Goal: Task Accomplishment & Management: Manage account settings

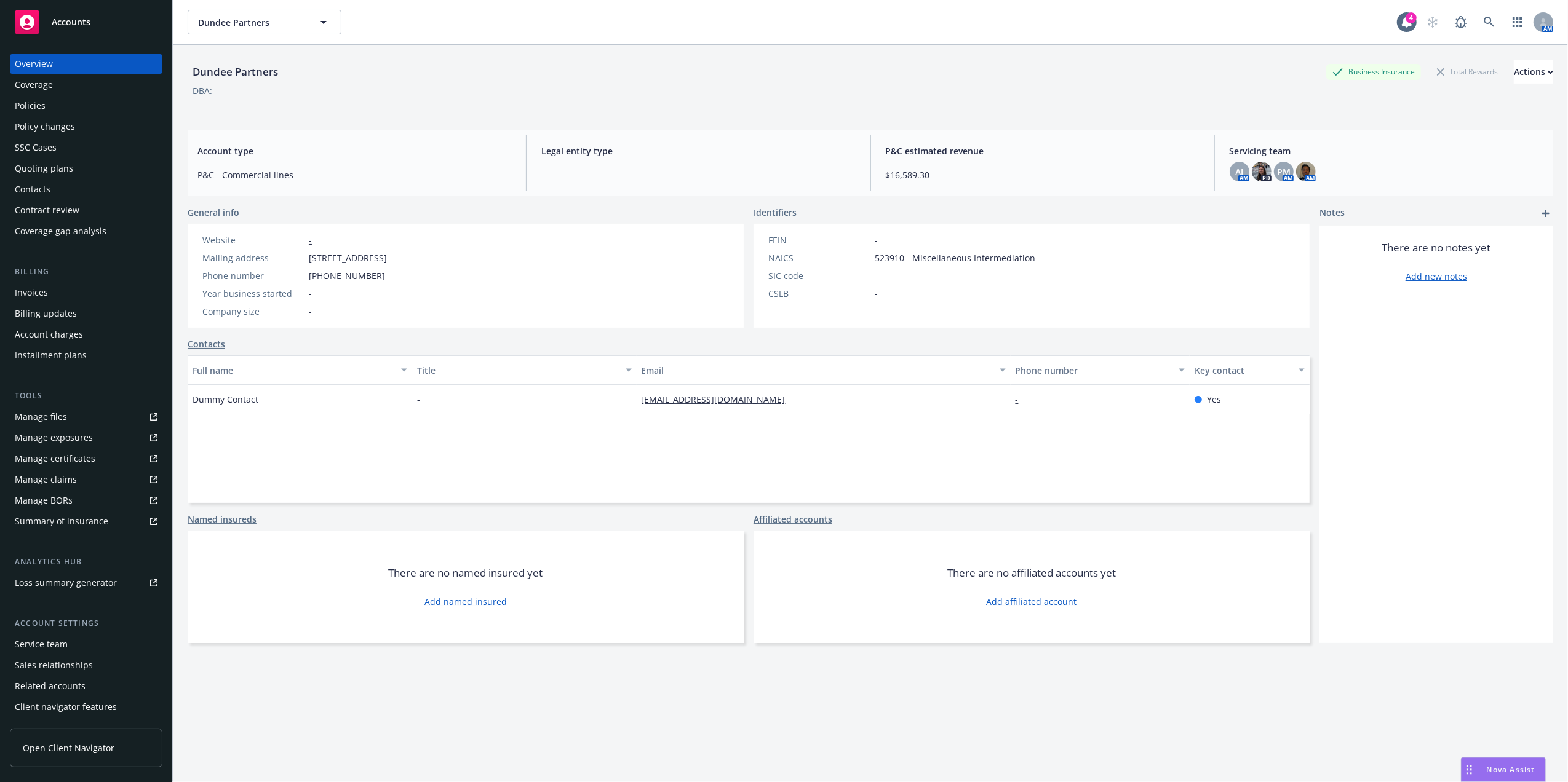
click at [57, 299] on div "Invoices" at bounding box center [86, 293] width 143 height 20
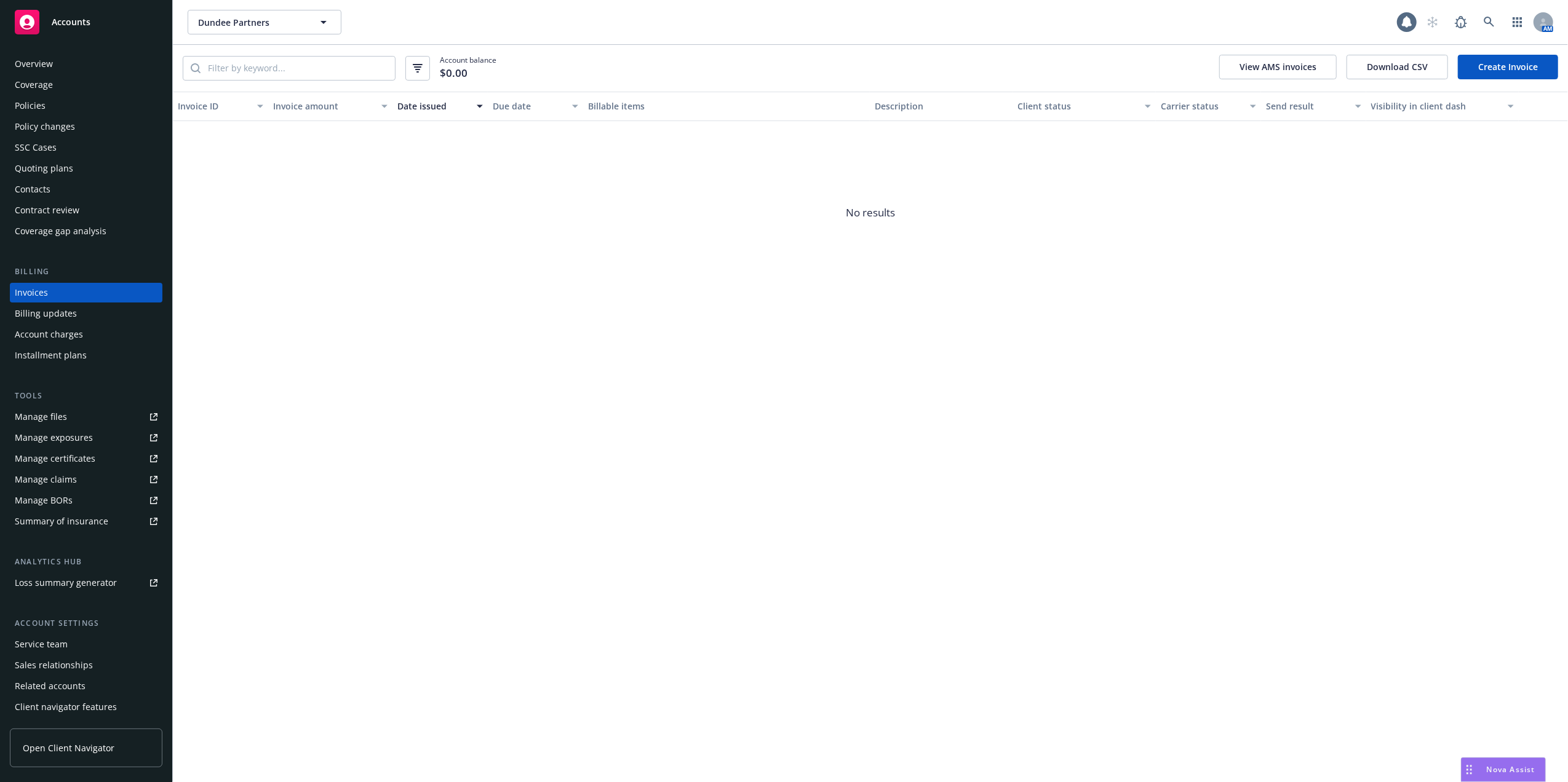
click at [1497, 58] on link "Create Invoice" at bounding box center [1508, 67] width 100 height 24
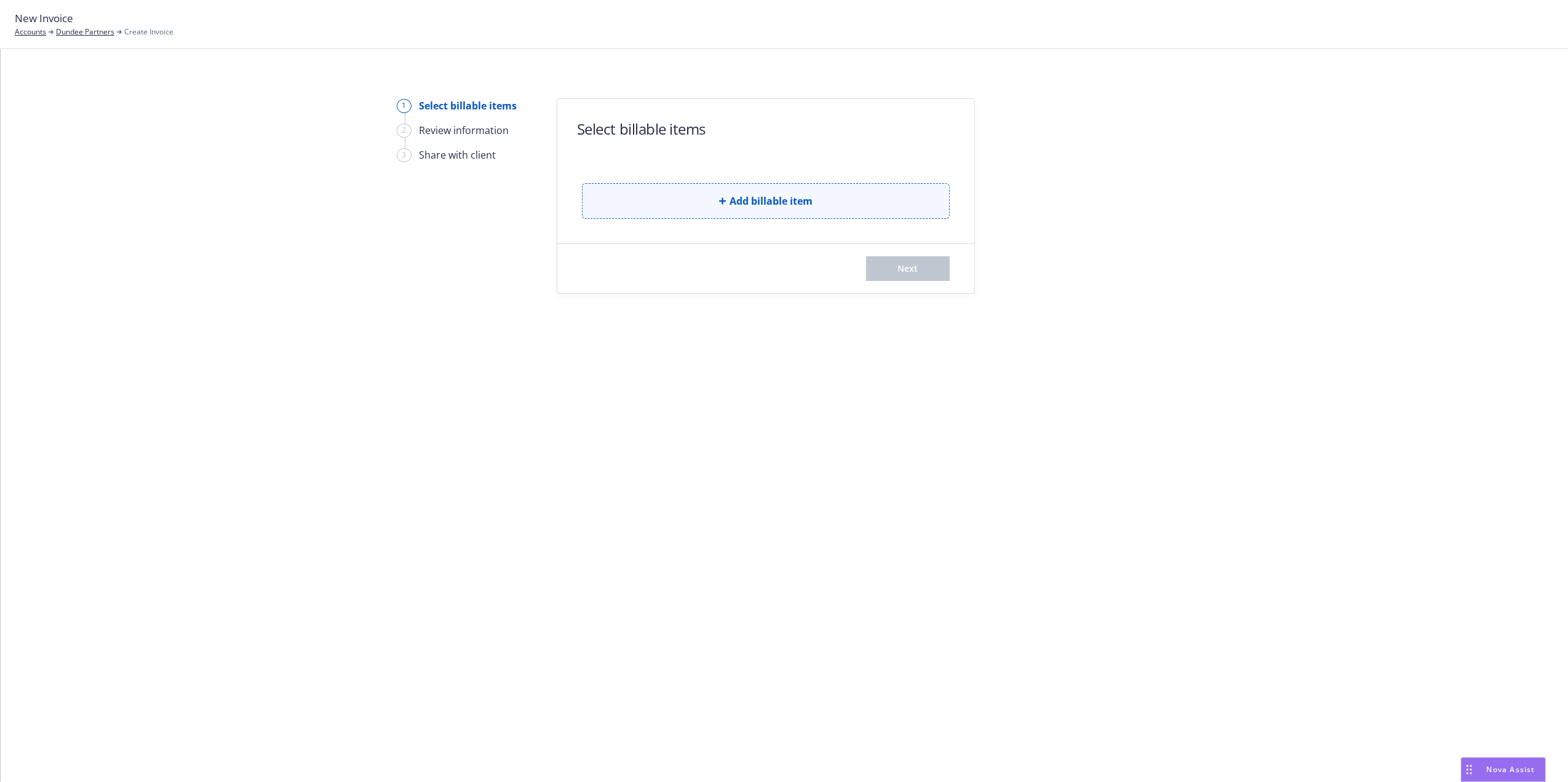
click at [835, 200] on button "Add billable item" at bounding box center [766, 201] width 368 height 35
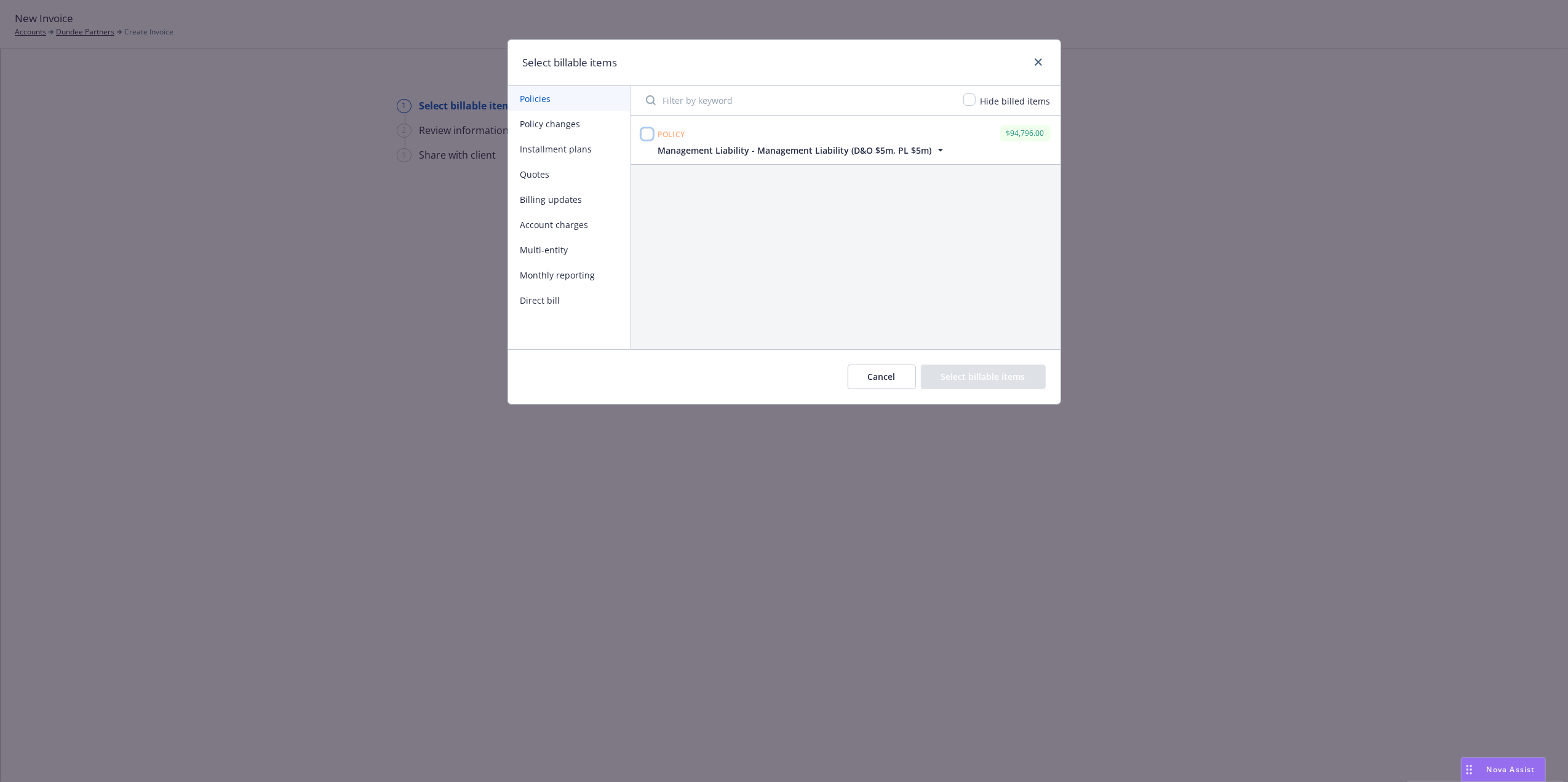
click at [648, 136] on input "checkbox" at bounding box center [647, 134] width 12 height 12
checkbox input "true"
click at [863, 147] on span "Management Liability - Management Liability (D&O $5m, PL $5m)" at bounding box center [795, 150] width 273 height 13
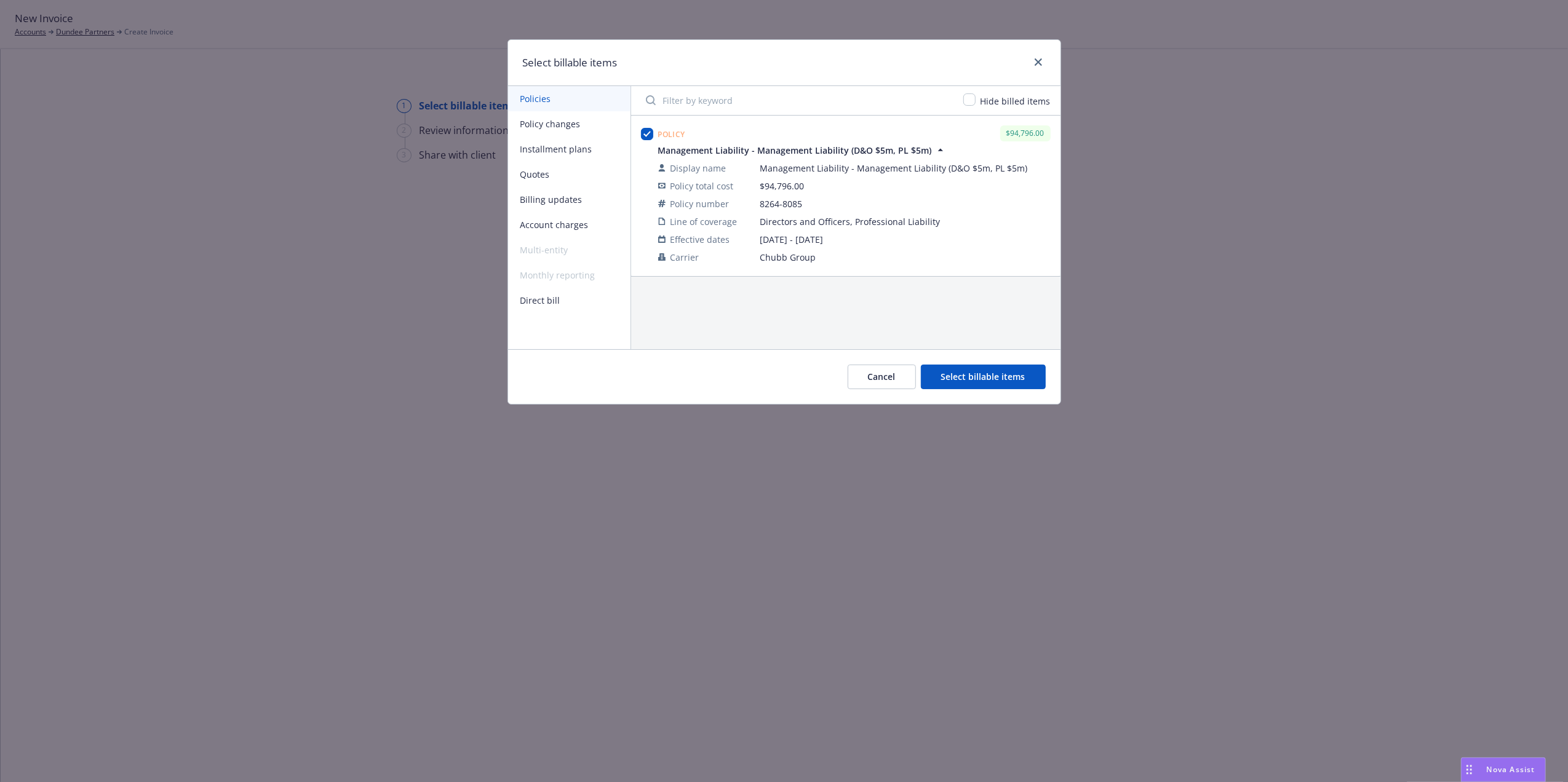
click at [863, 147] on span "Management Liability - Management Liability (D&O $5m, PL $5m)" at bounding box center [795, 150] width 273 height 13
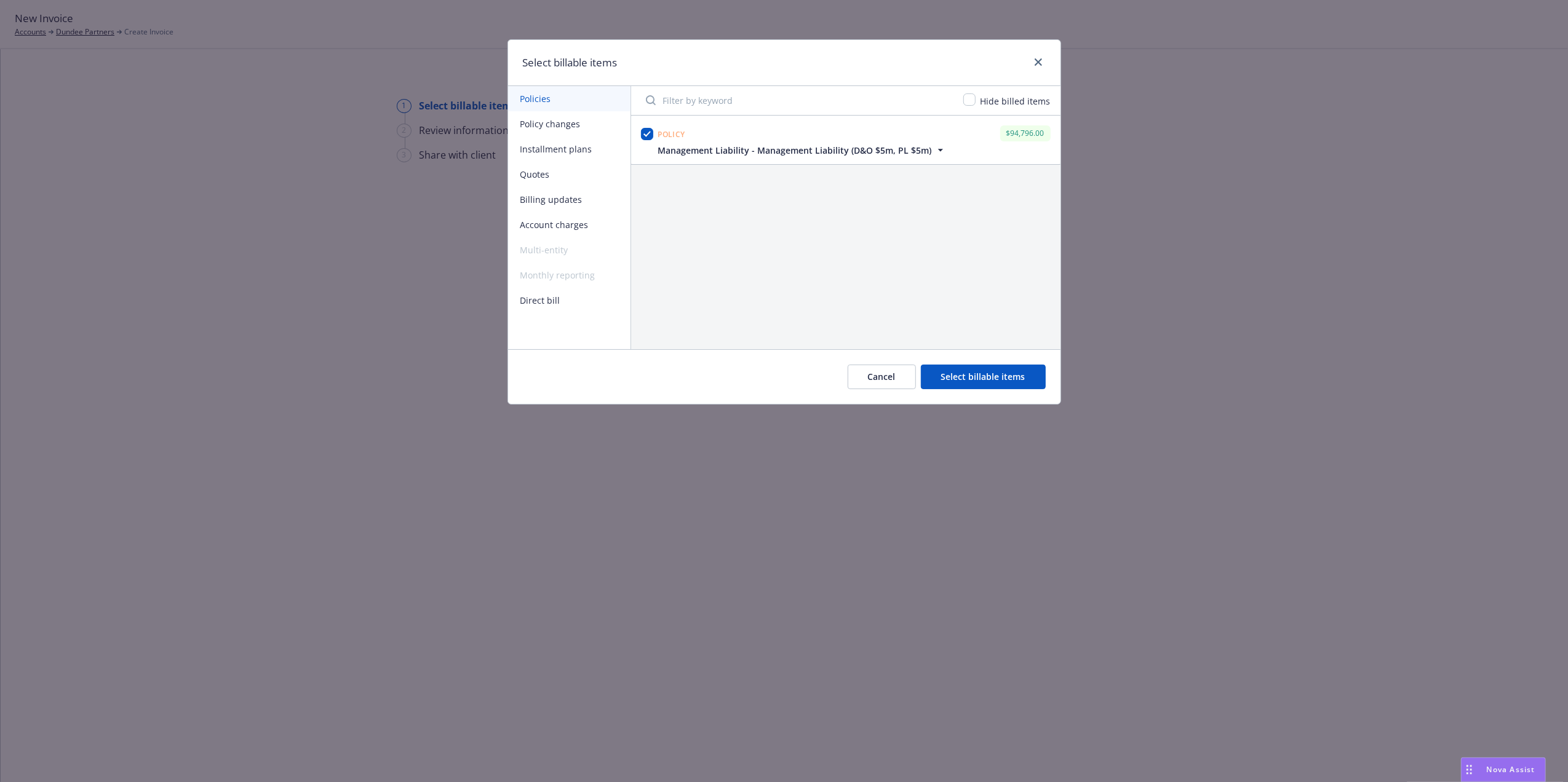
click at [1022, 374] on button "Select billable items" at bounding box center [983, 377] width 125 height 24
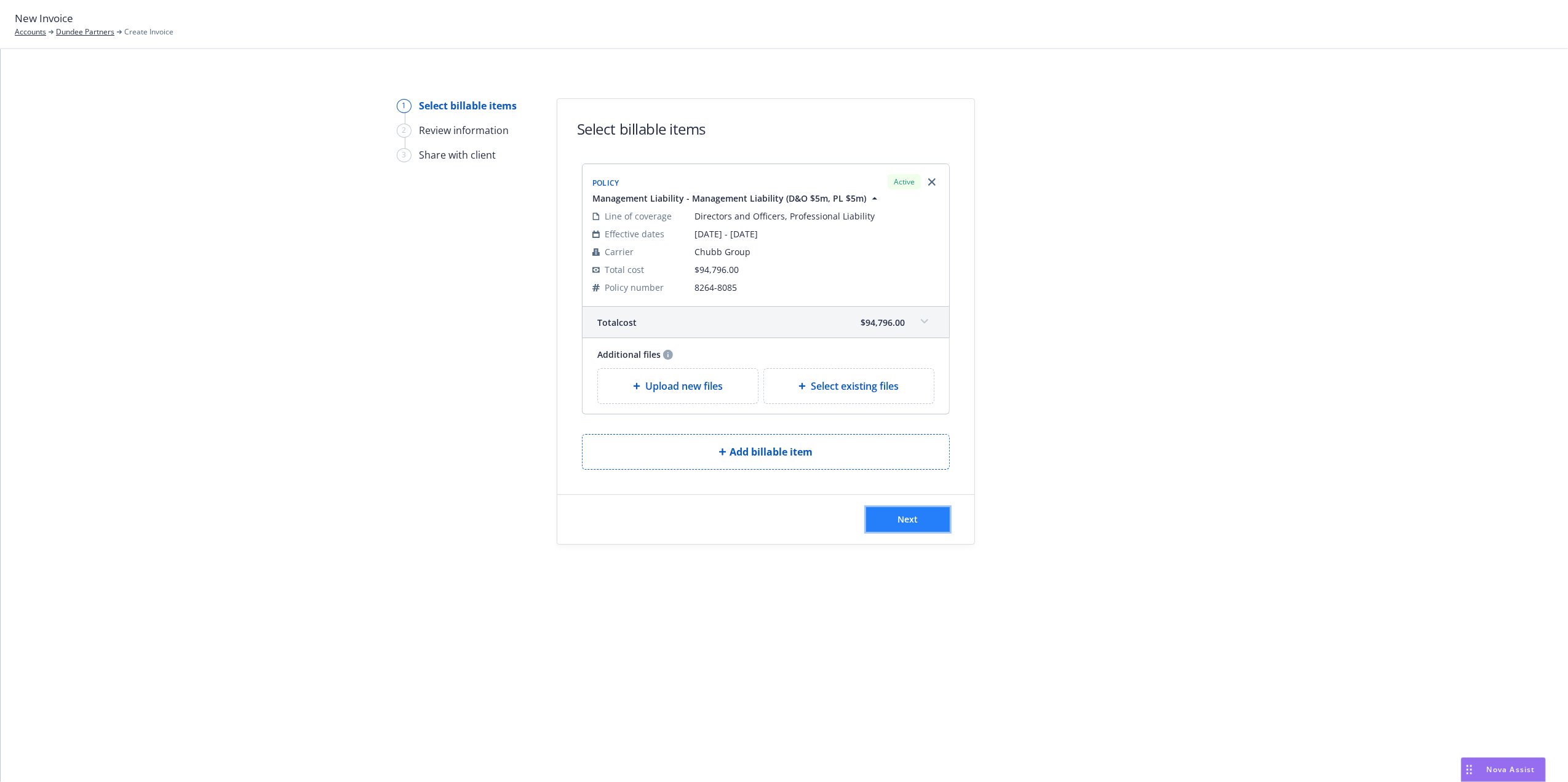
click at [918, 519] on span "Next" at bounding box center [909, 519] width 21 height 12
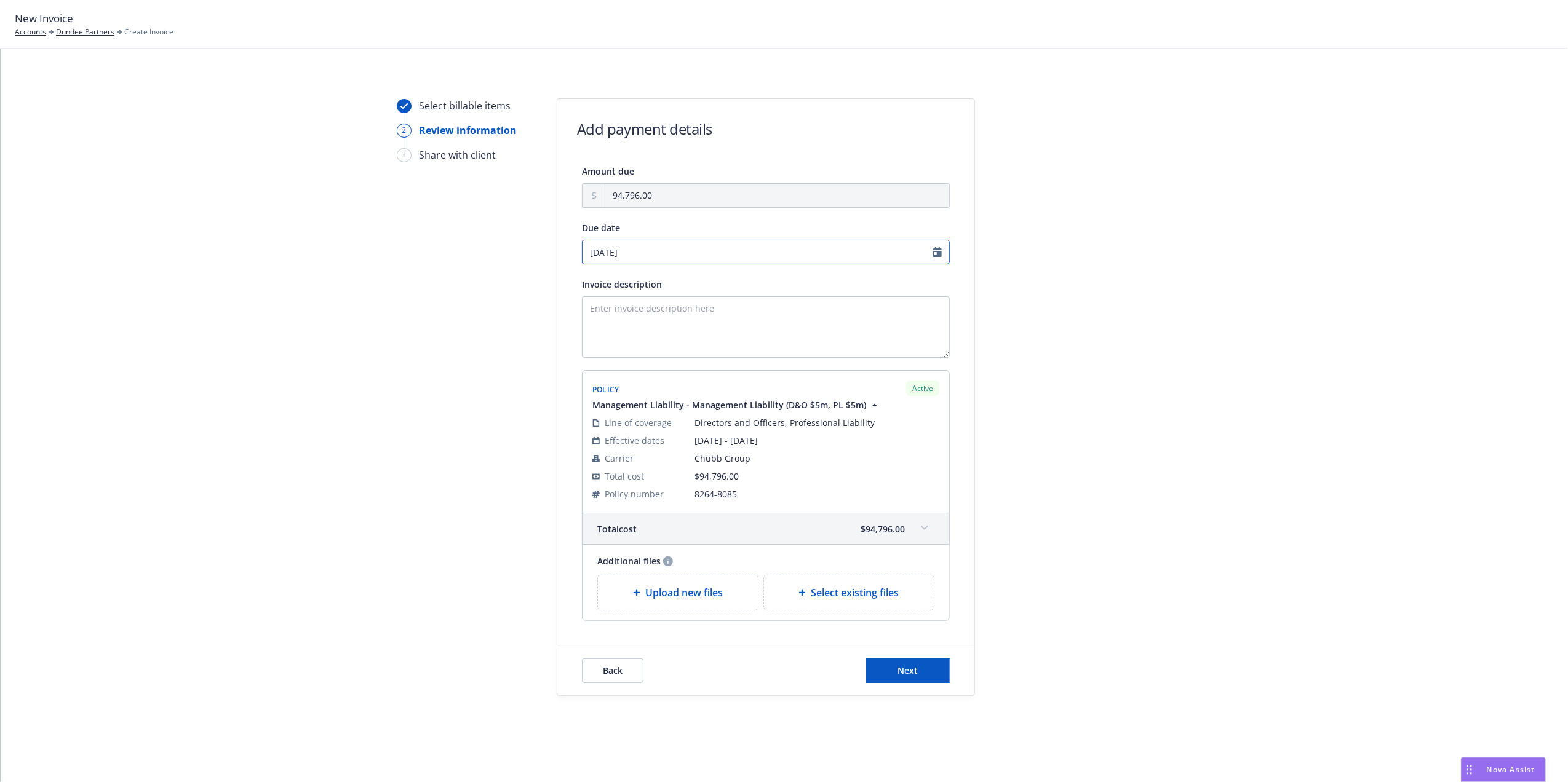
click at [940, 251] on input "09/11/2025" at bounding box center [766, 252] width 368 height 24
select select "September"
select select "2025"
click at [594, 278] on icon "chevronLeft" at bounding box center [592, 277] width 7 height 7
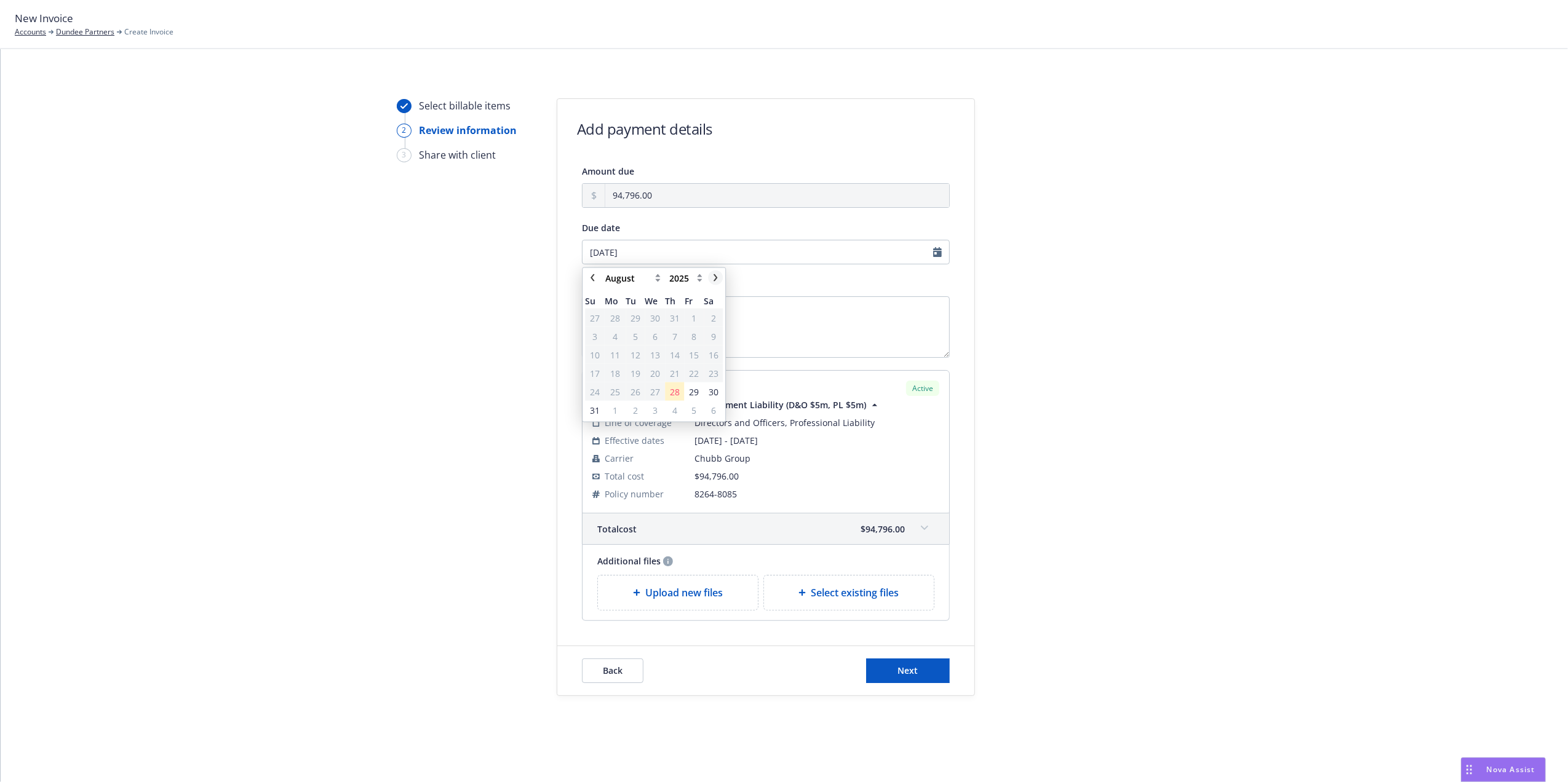
click at [717, 275] on icon "chevronRight" at bounding box center [715, 277] width 7 height 7
select select "September"
click at [634, 334] on span "9" at bounding box center [636, 336] width 5 height 13
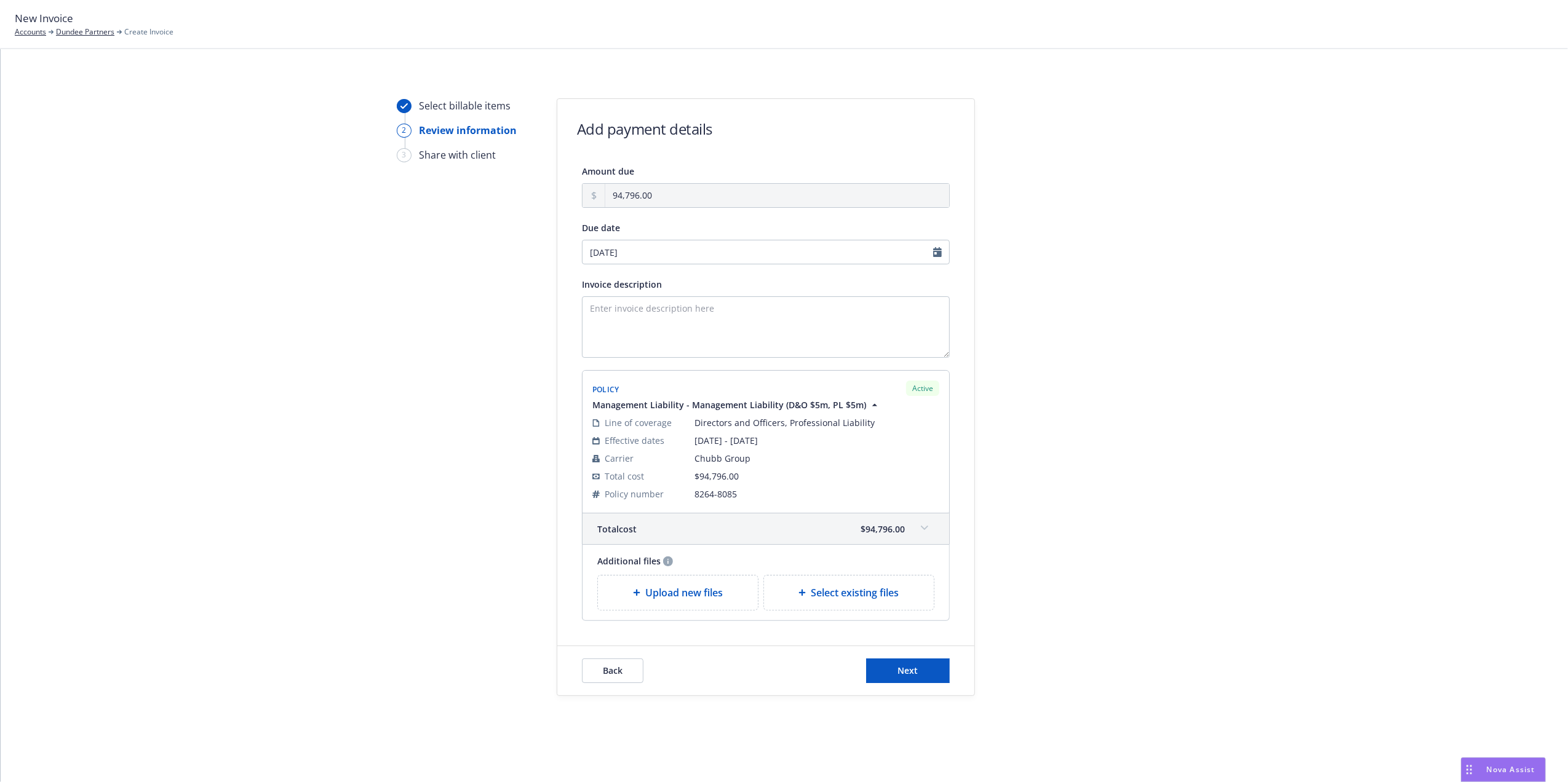
type input "09/09/2025"
click at [893, 668] on button "Next" at bounding box center [908, 671] width 84 height 24
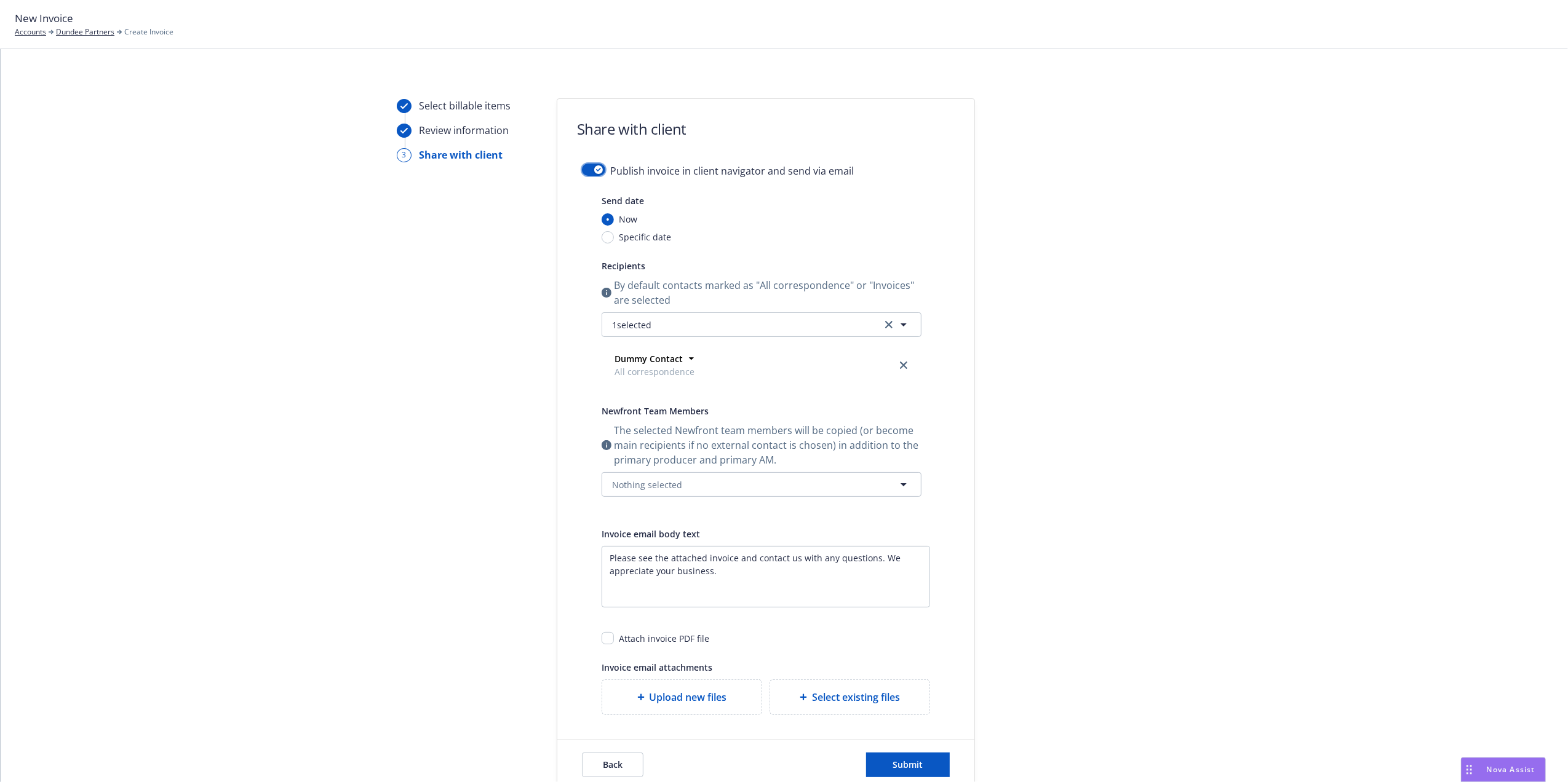
click at [595, 167] on div "button" at bounding box center [598, 169] width 8 height 8
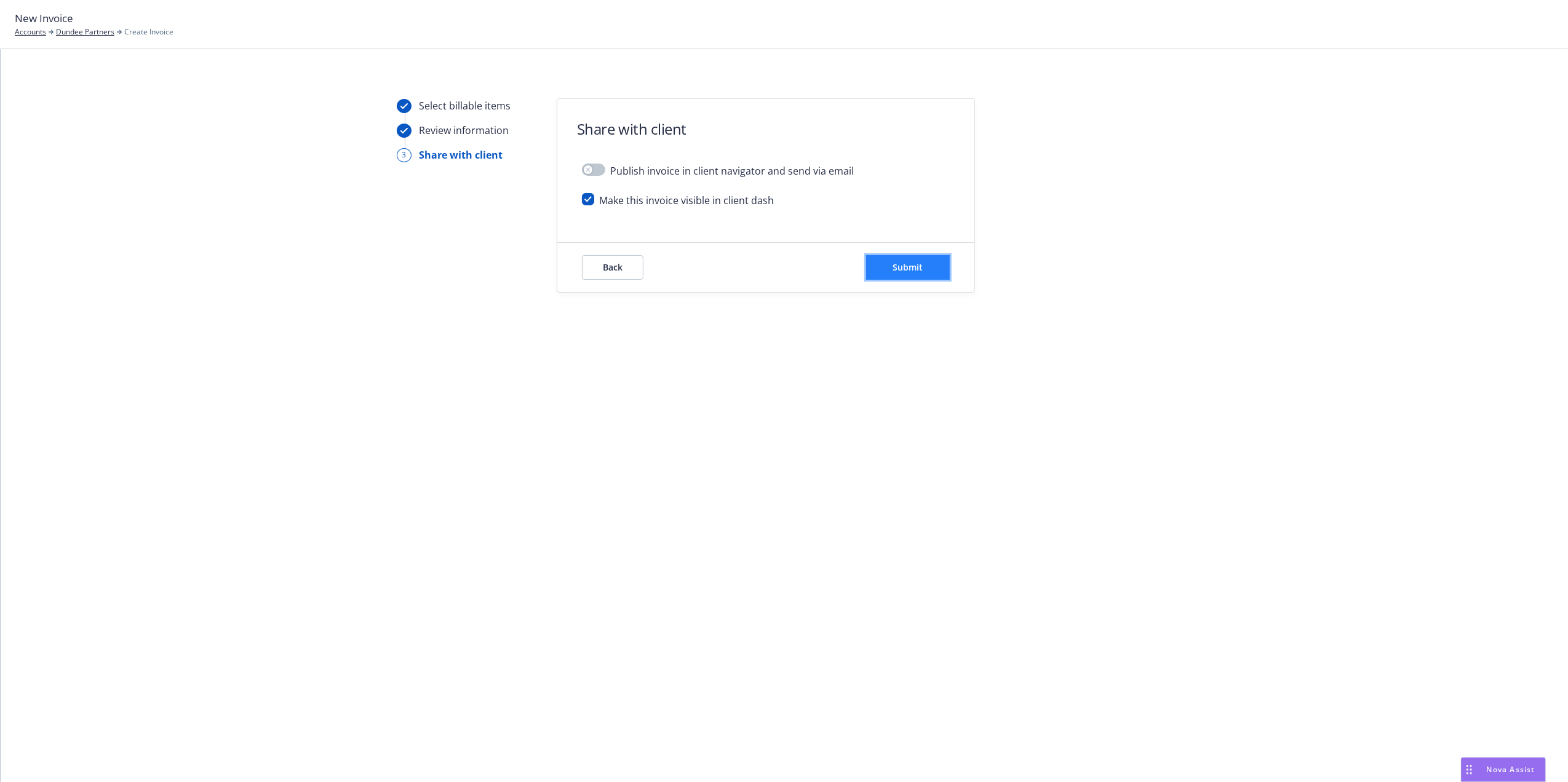
click at [904, 264] on span "Submit" at bounding box center [908, 267] width 30 height 12
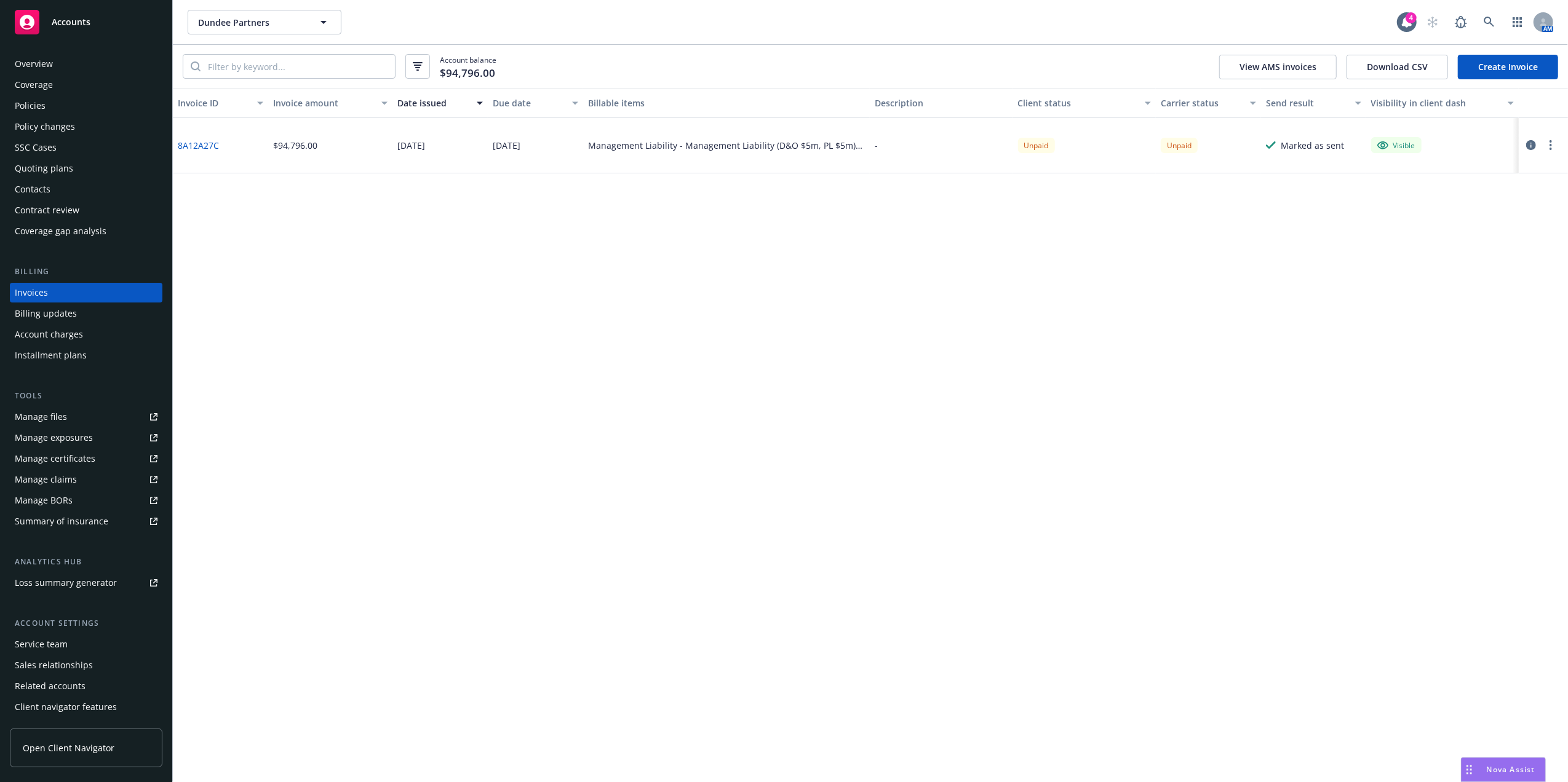
click at [194, 147] on link "8A12A27C" at bounding box center [198, 145] width 41 height 13
click at [39, 102] on div "Policies" at bounding box center [30, 105] width 31 height 20
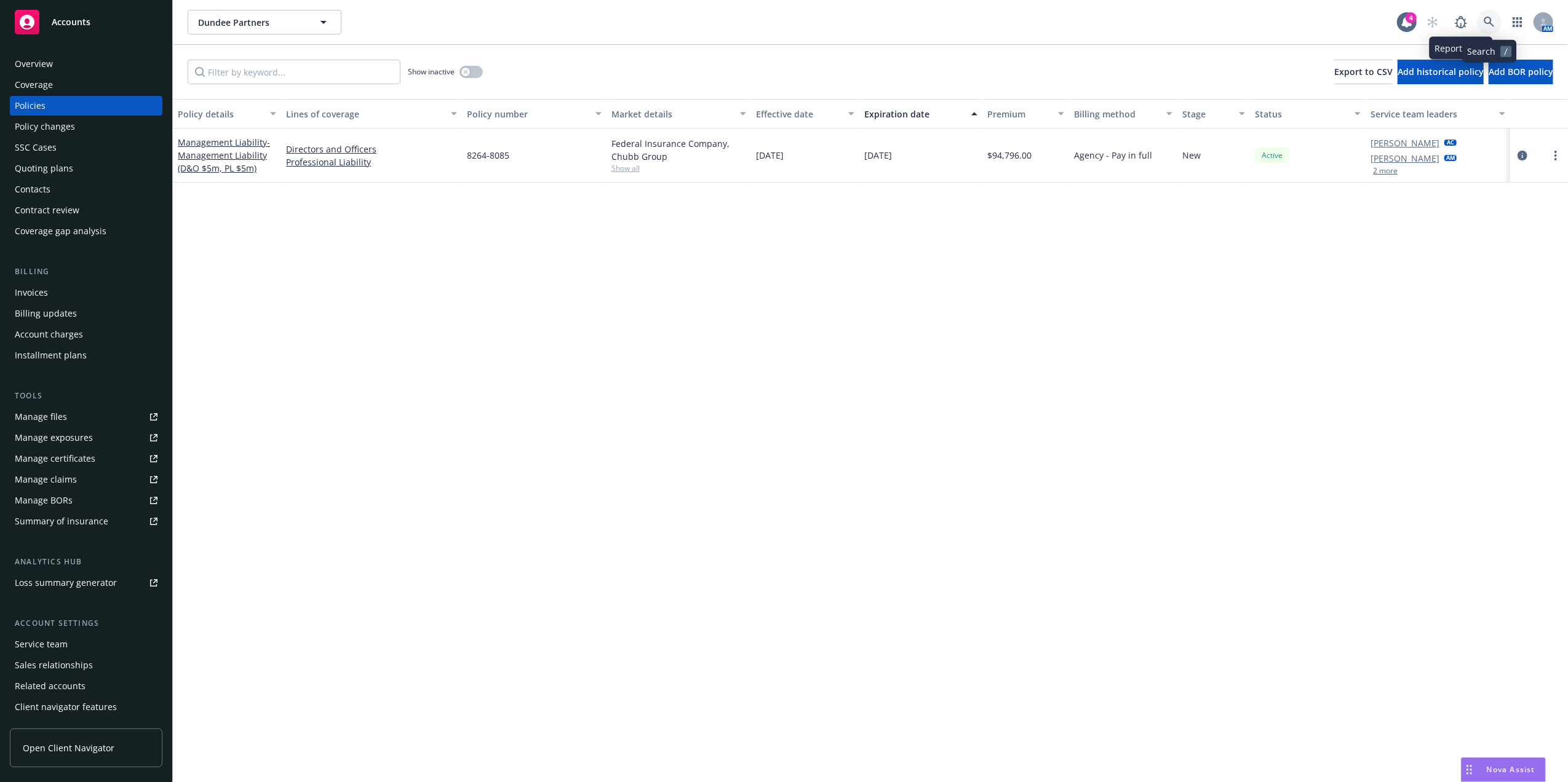
click at [1492, 20] on icon at bounding box center [1489, 22] width 11 height 11
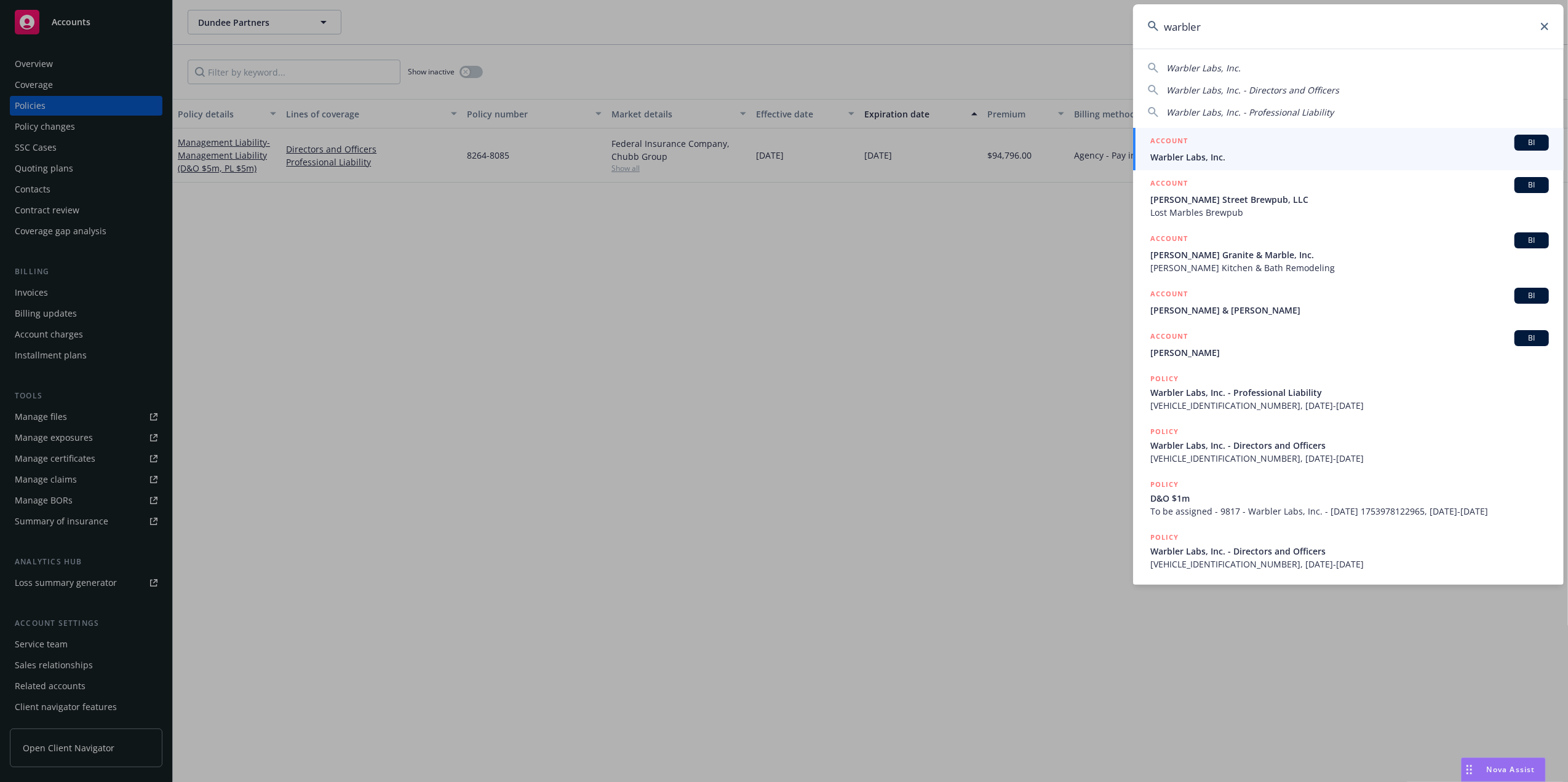
type input "warbler"
click at [1261, 156] on span "Warbler Labs, Inc." at bounding box center [1350, 157] width 399 height 13
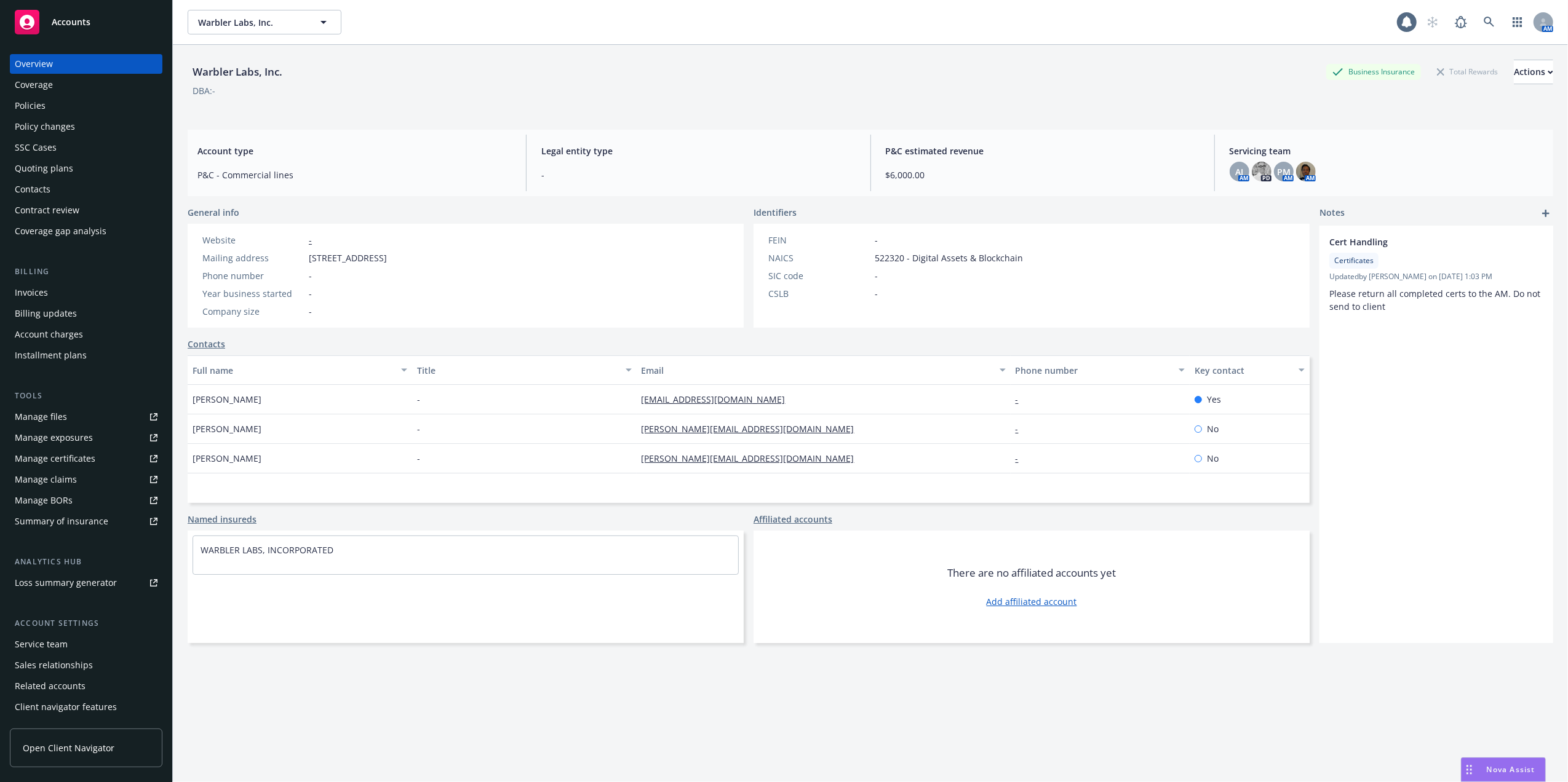
click at [82, 107] on div "Policies" at bounding box center [86, 105] width 143 height 20
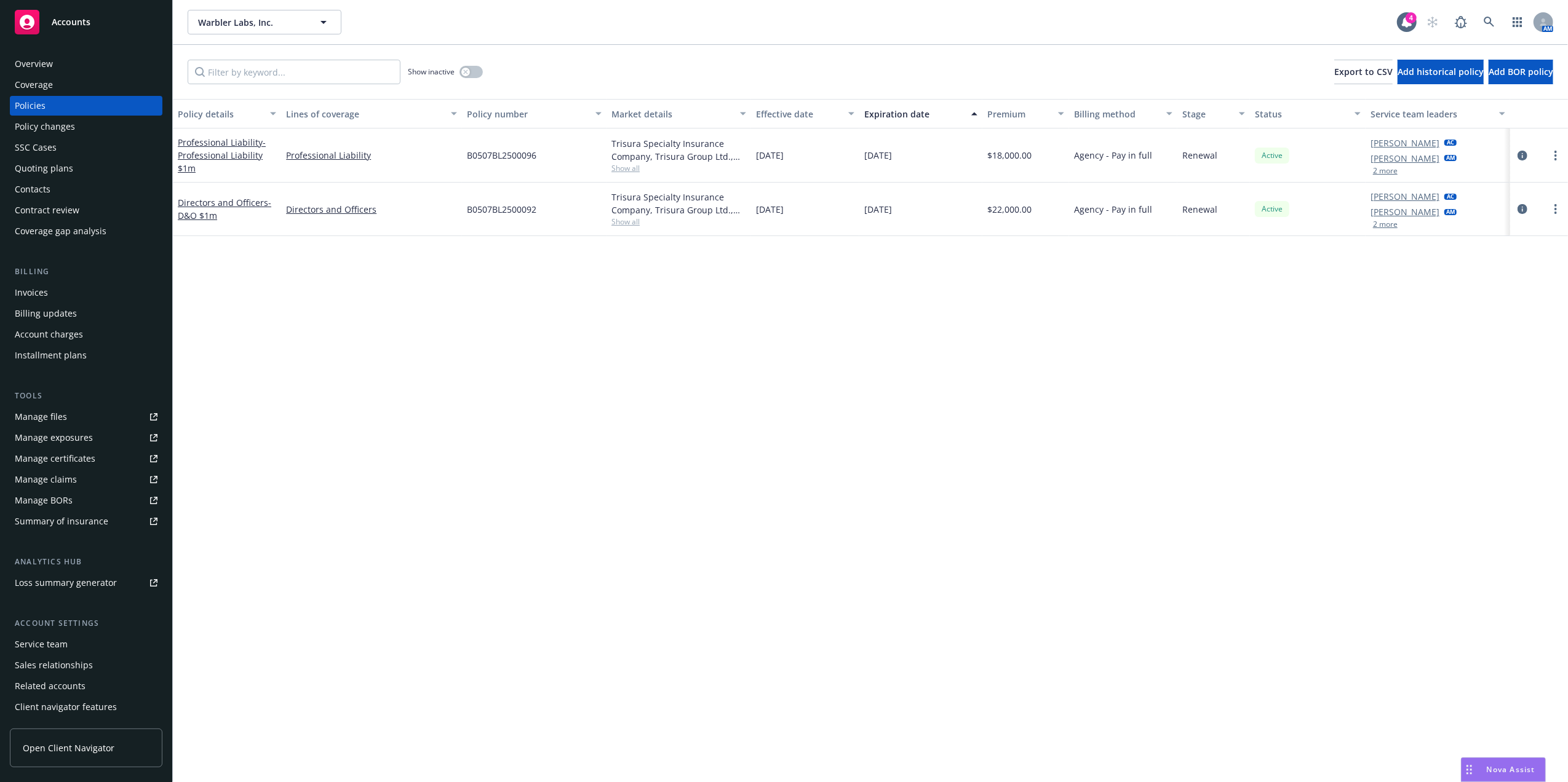
click at [1381, 171] on button "2 more" at bounding box center [1385, 170] width 24 height 7
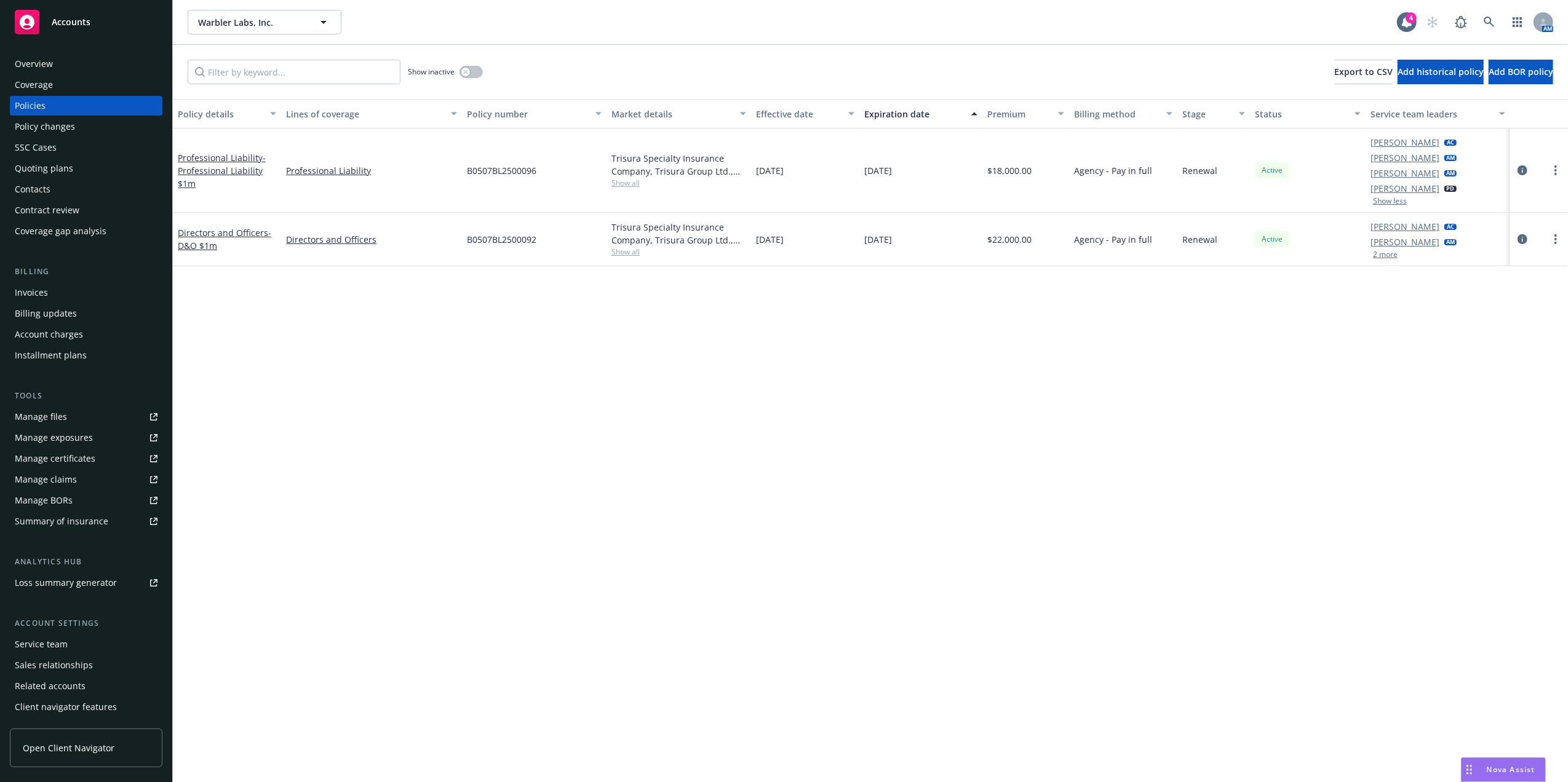
click at [1389, 251] on button "2 more" at bounding box center [1385, 254] width 24 height 7
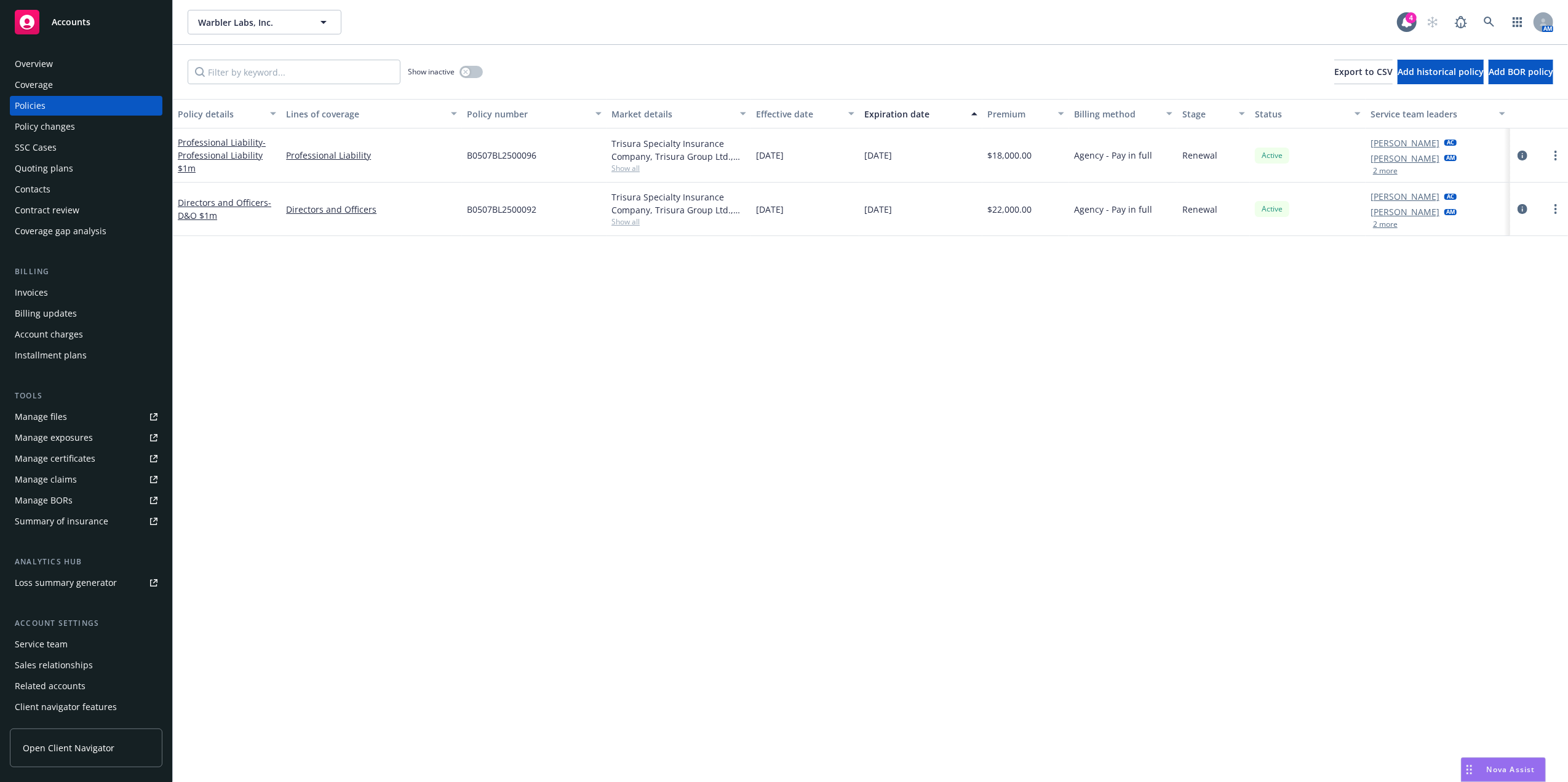
click at [64, 58] on div "Overview" at bounding box center [86, 64] width 143 height 20
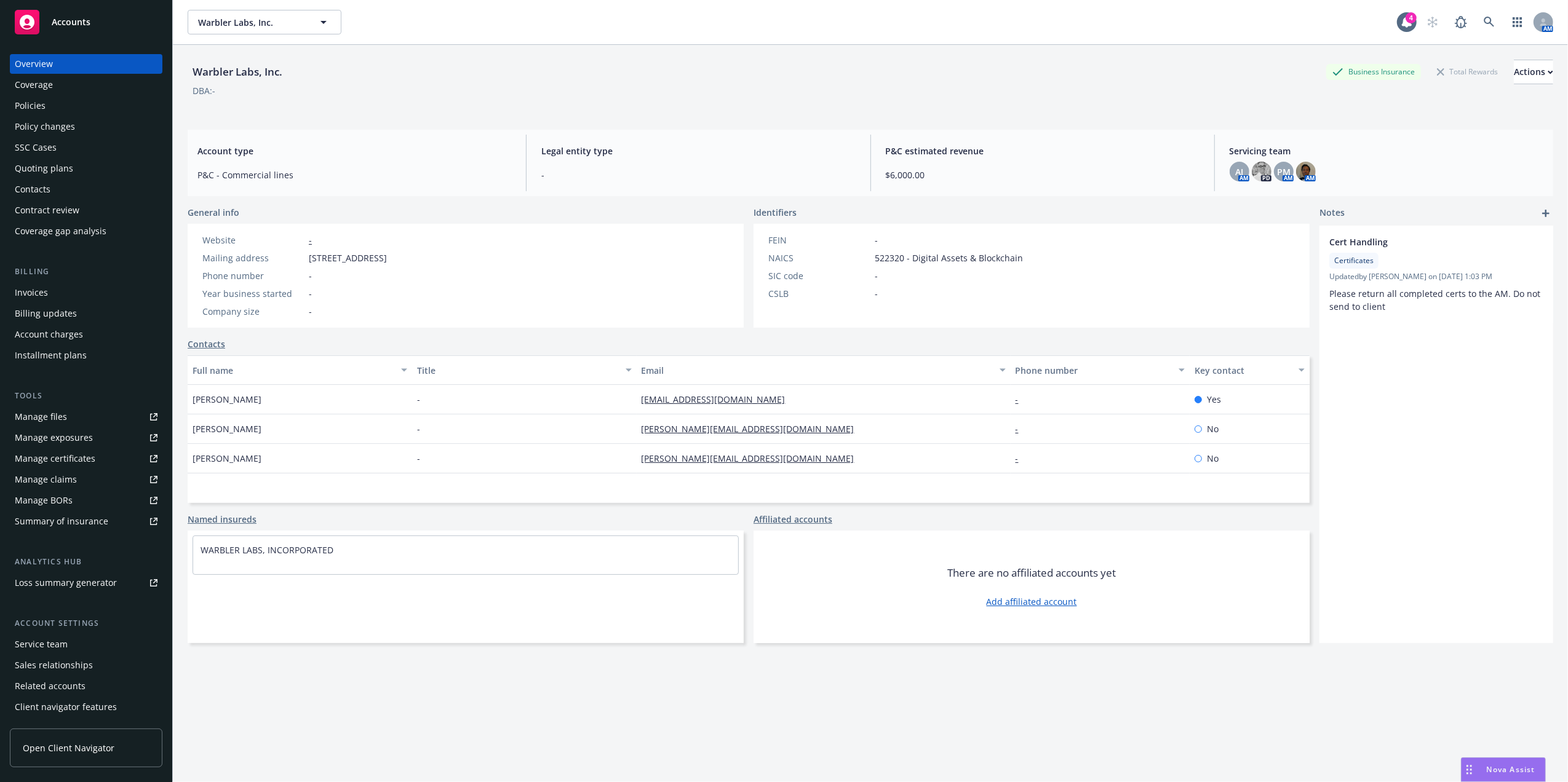
click at [53, 99] on div "Policies" at bounding box center [86, 105] width 143 height 20
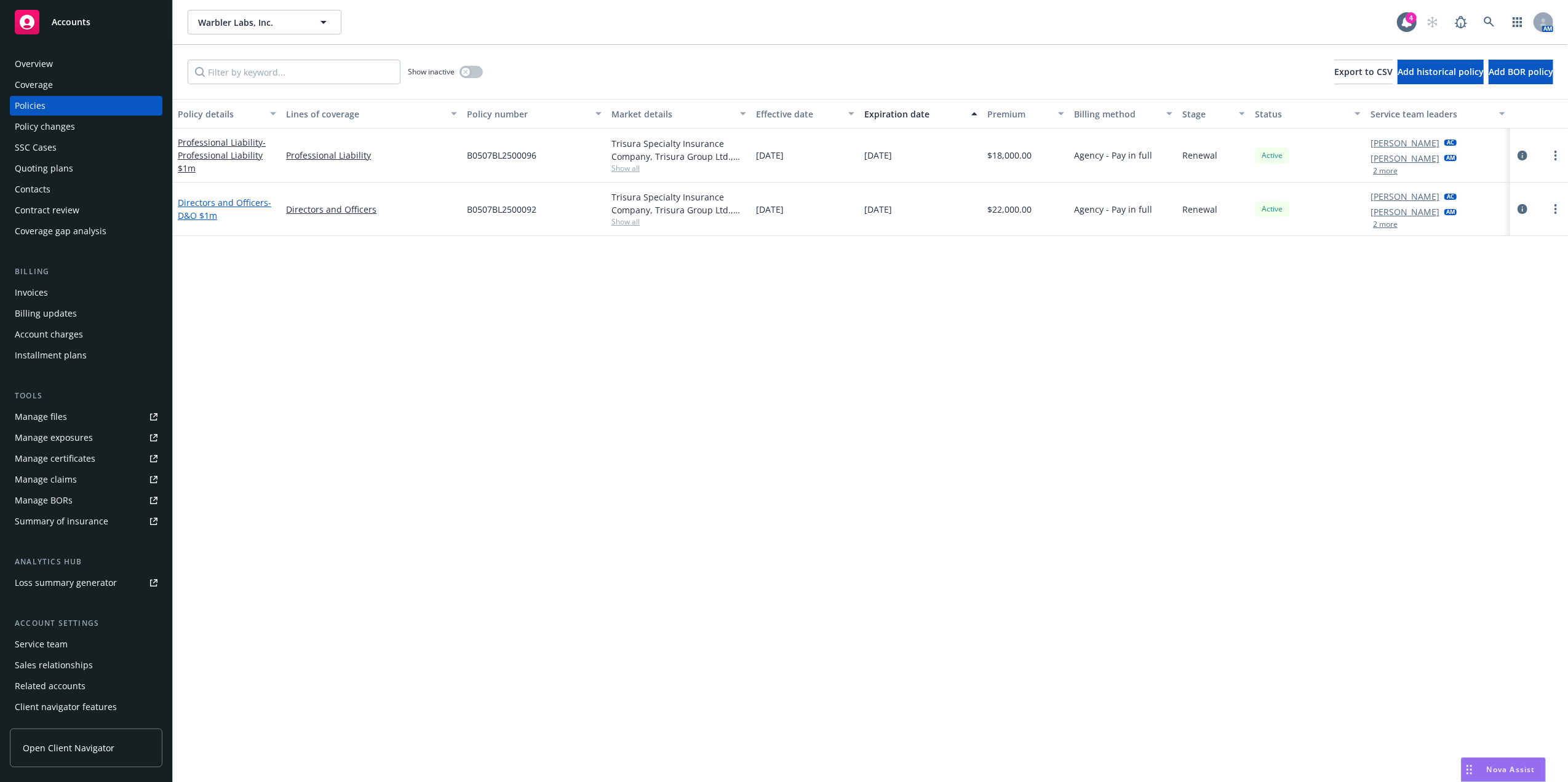
click at [194, 205] on link "Directors and Officers - D&O $1m" at bounding box center [224, 209] width 93 height 24
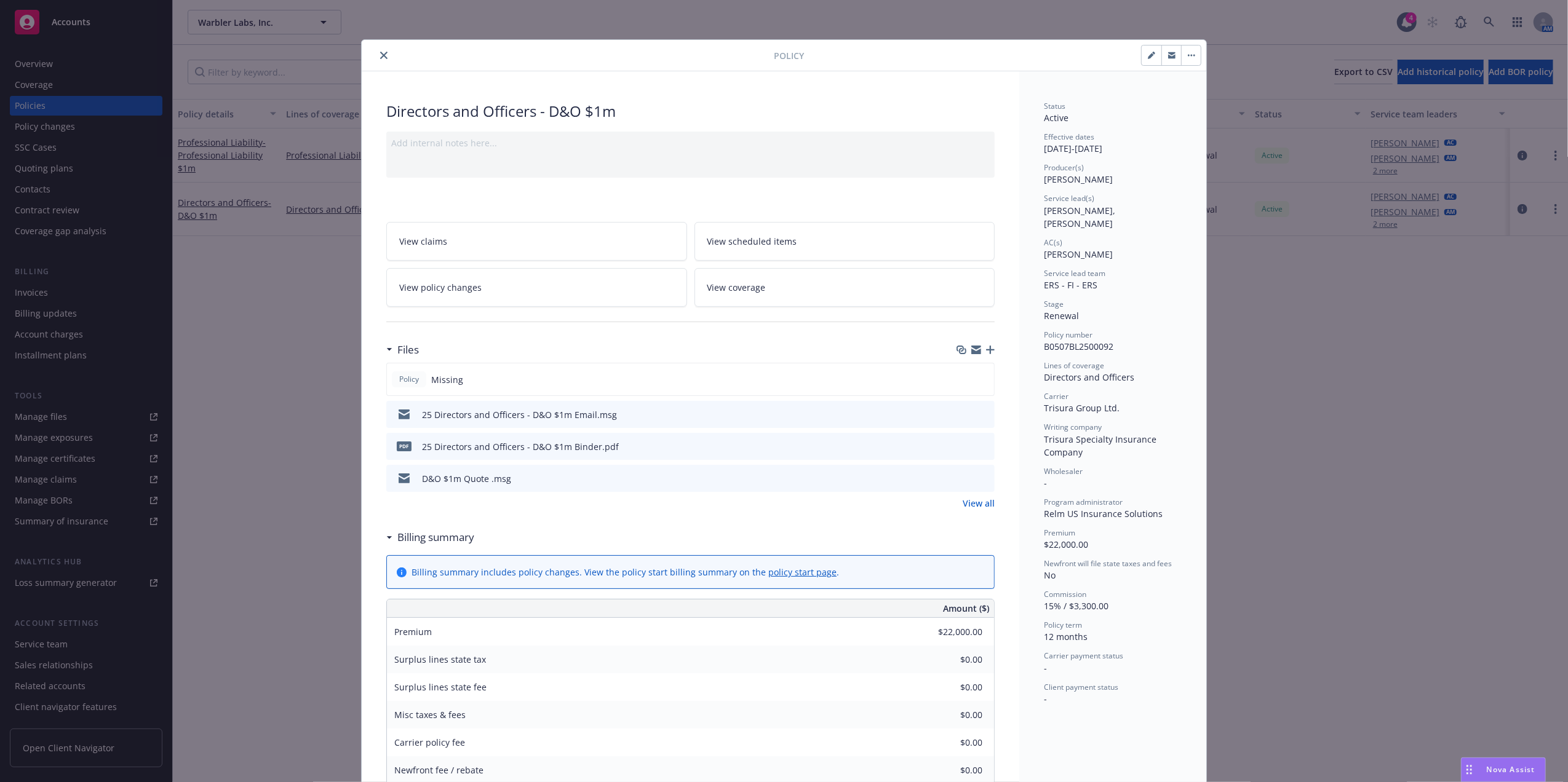
click at [582, 273] on link "View policy changes" at bounding box center [537, 287] width 301 height 39
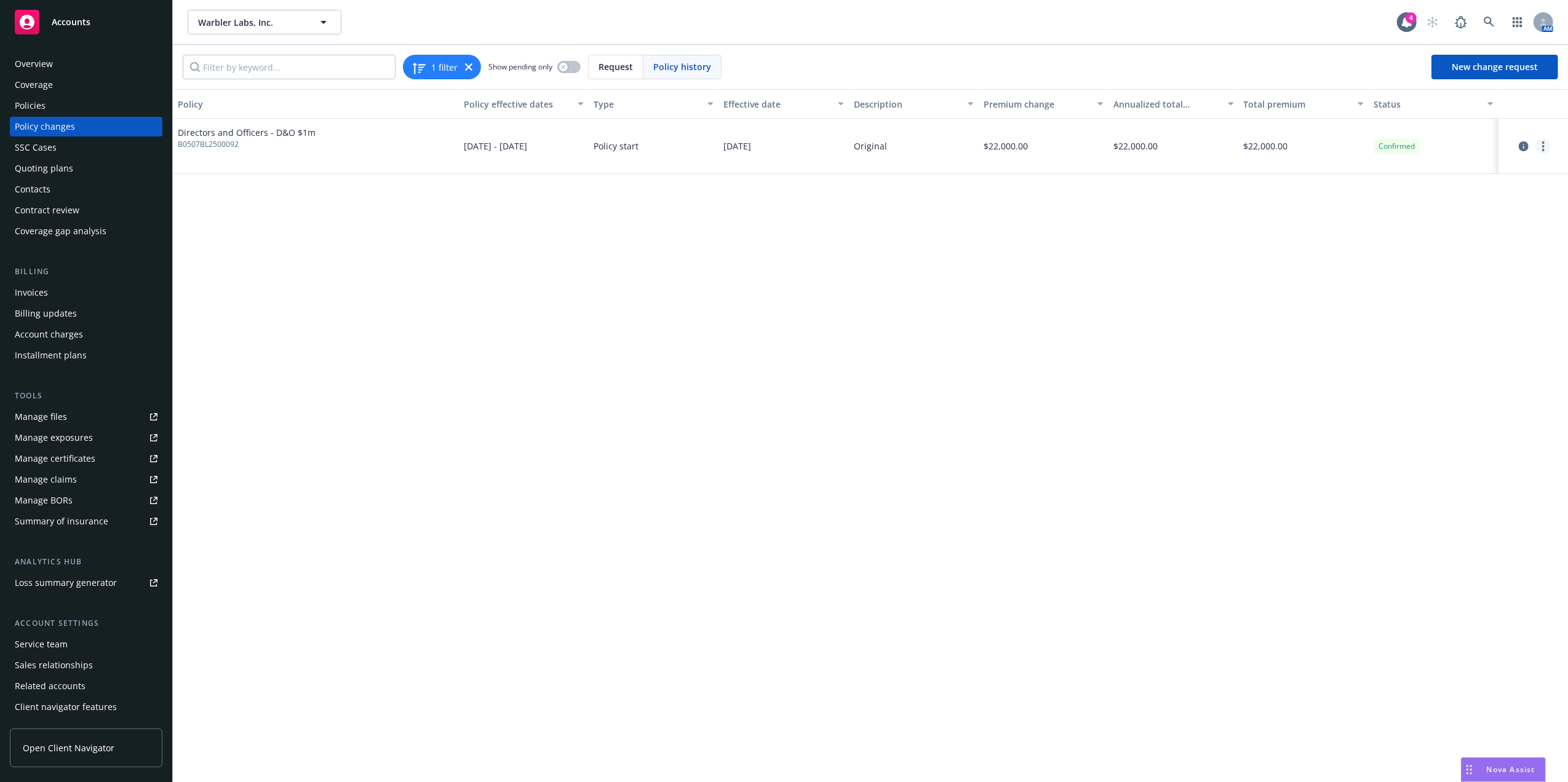
click at [1542, 139] on link "more" at bounding box center [1544, 146] width 15 height 15
click at [1416, 240] on link "Edit billing info" at bounding box center [1445, 246] width 211 height 24
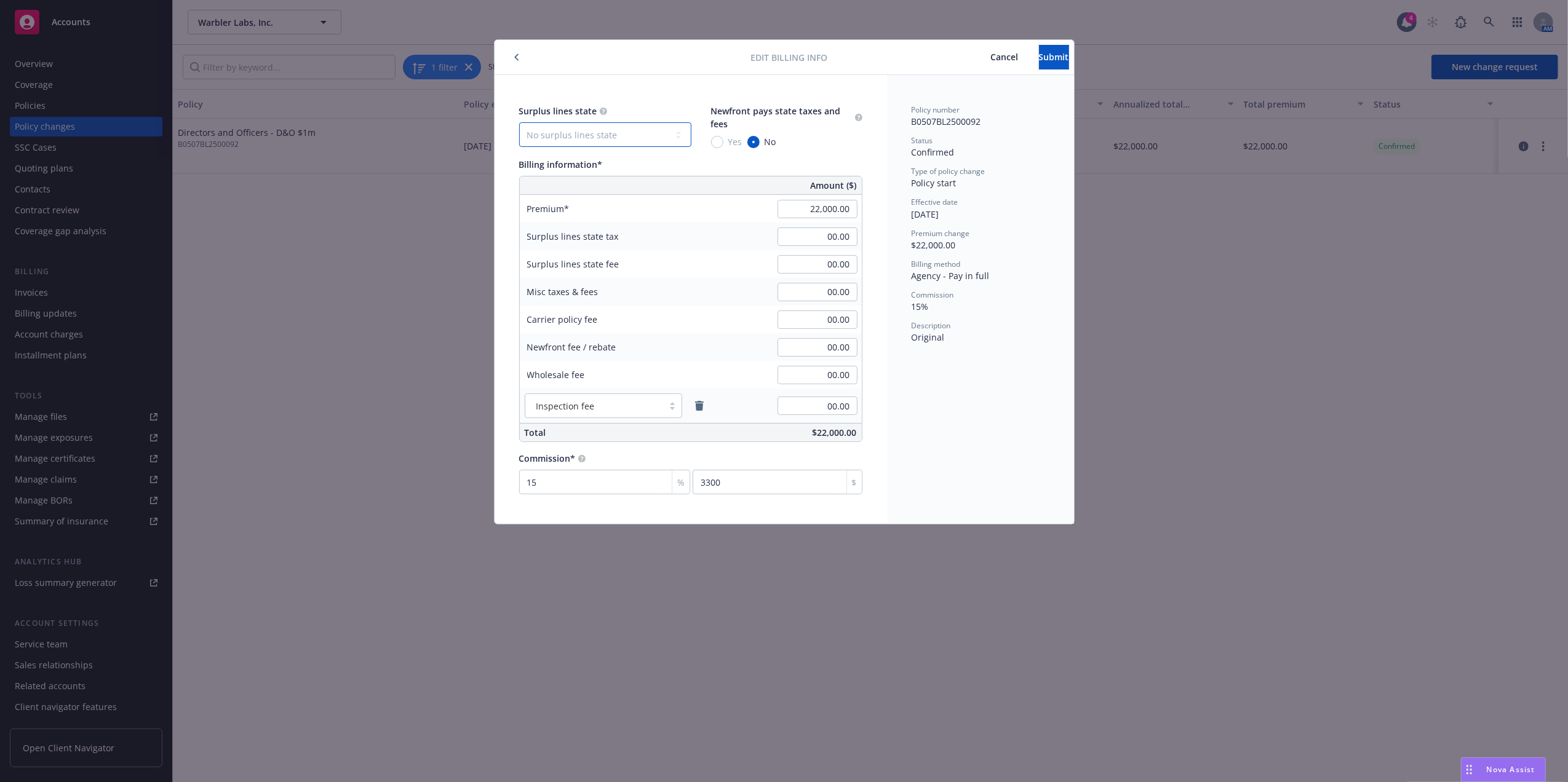
click at [607, 128] on select "No surplus lines state Alaska Alabama Arkansas Arizona California Colorado Conn…" at bounding box center [605, 134] width 172 height 24
select select "CO"
click at [519, 122] on select "No surplus lines state Alaska Alabama Arkansas Arizona California Colorado Conn…" at bounding box center [605, 134] width 172 height 24
type input "660.00"
drag, startPoint x: 564, startPoint y: 269, endPoint x: 561, endPoint y: 233, distance: 36.1
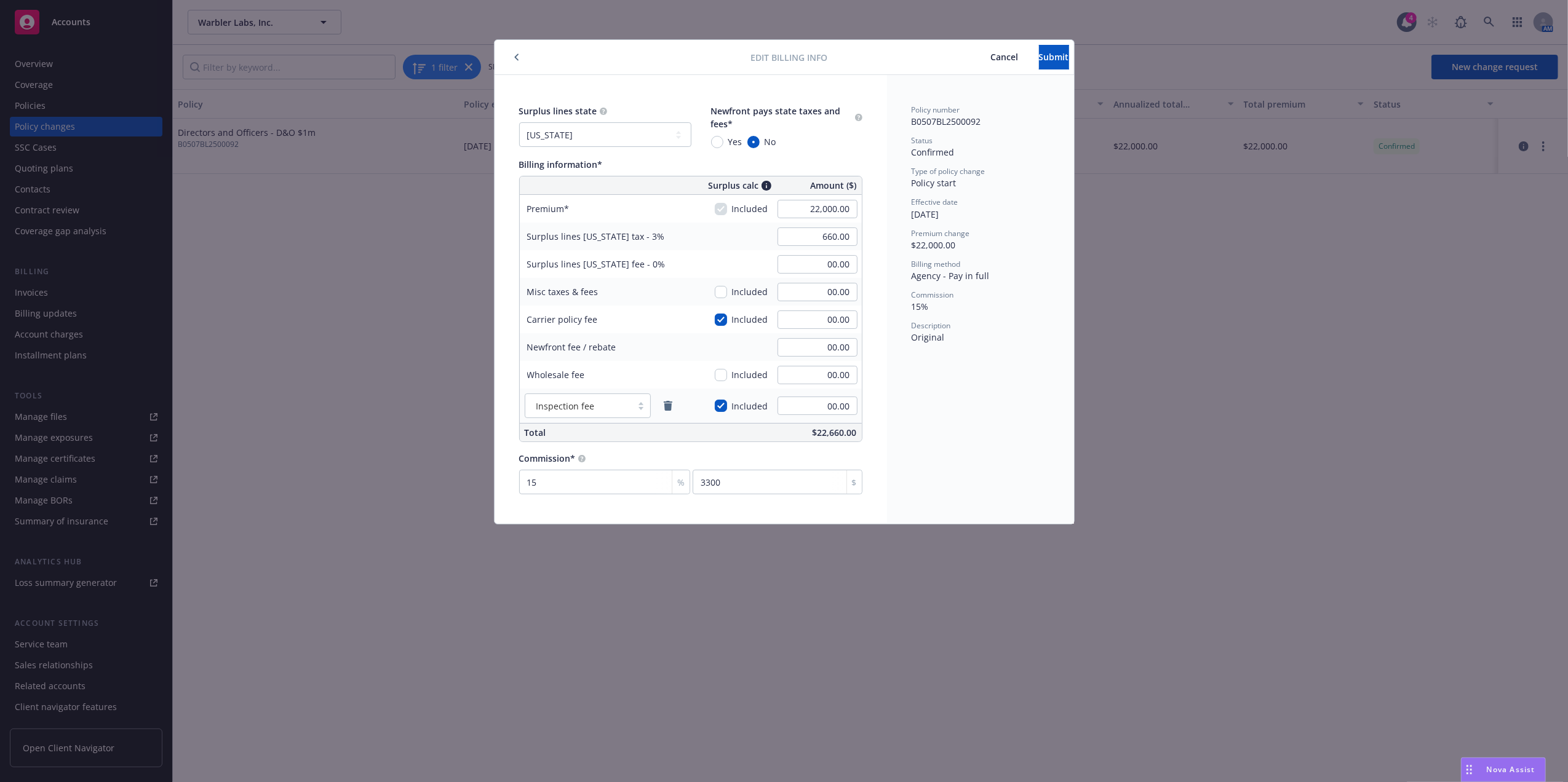
click at [564, 264] on span "Surplus lines Colorado fee - 0%" at bounding box center [596, 264] width 138 height 12
click at [586, 140] on select "No surplus lines state Alaska Alabama Arkansas Arizona California Colorado Conn…" at bounding box center [605, 134] width 172 height 24
select select "CA"
click at [519, 122] on select "No surplus lines state Alaska Alabama Arkansas Arizona California Colorado Conn…" at bounding box center [605, 134] width 172 height 24
type input "39.60"
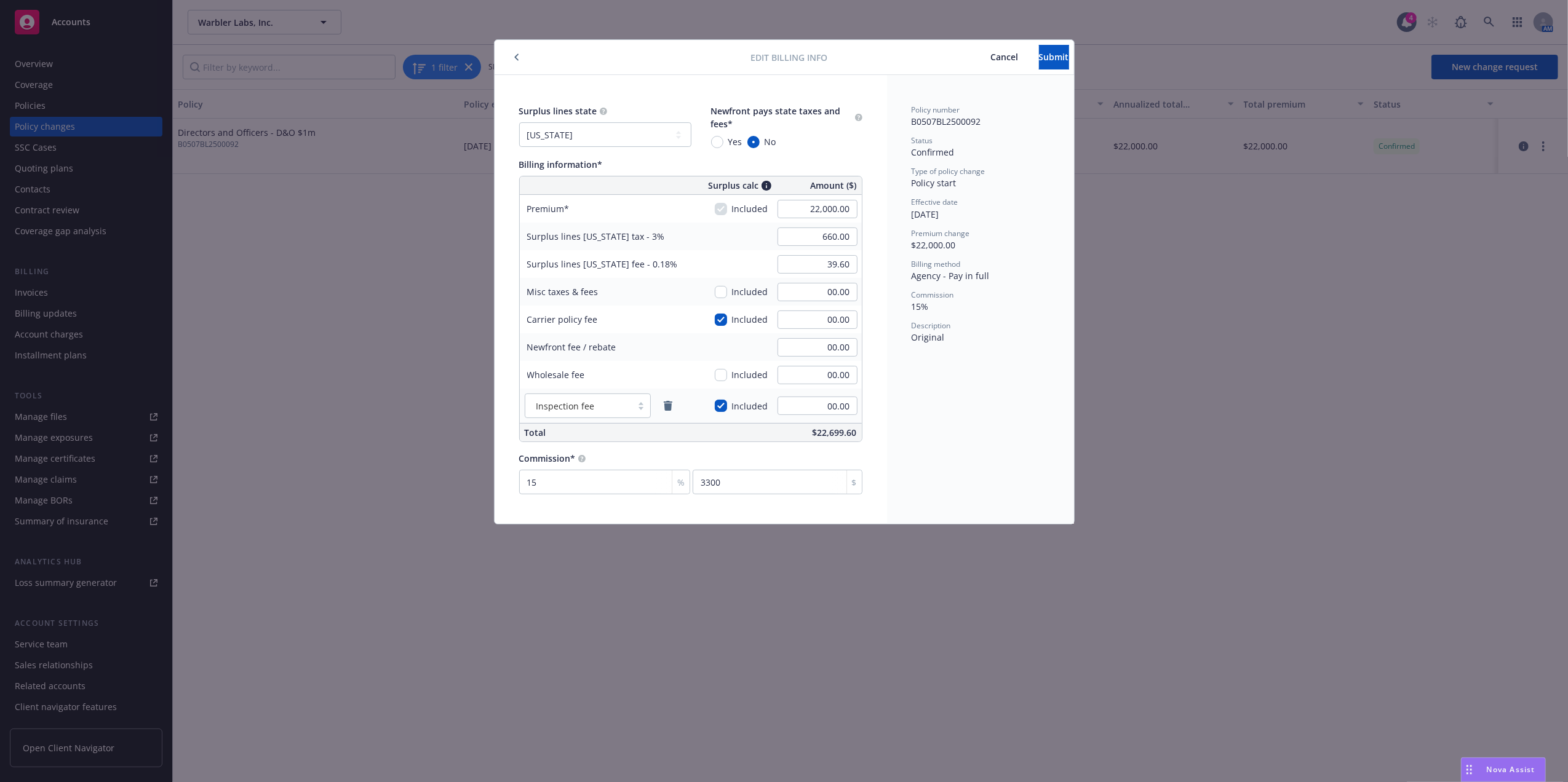
click at [990, 183] on div "Type of policy change Policy start" at bounding box center [981, 177] width 138 height 23
click at [1039, 60] on span "Submit" at bounding box center [1054, 57] width 30 height 12
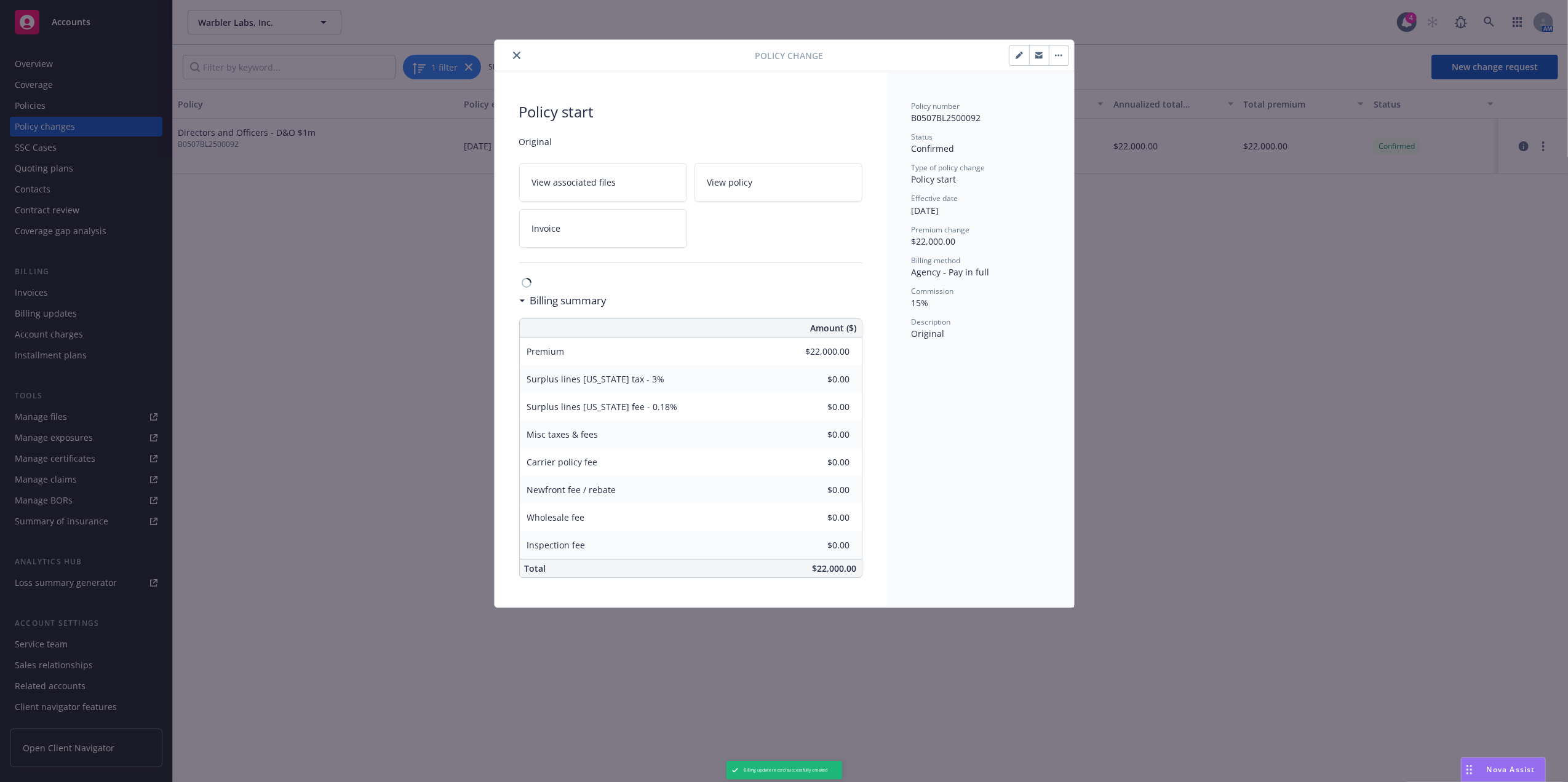
type input "$660.00"
type input "$39.60"
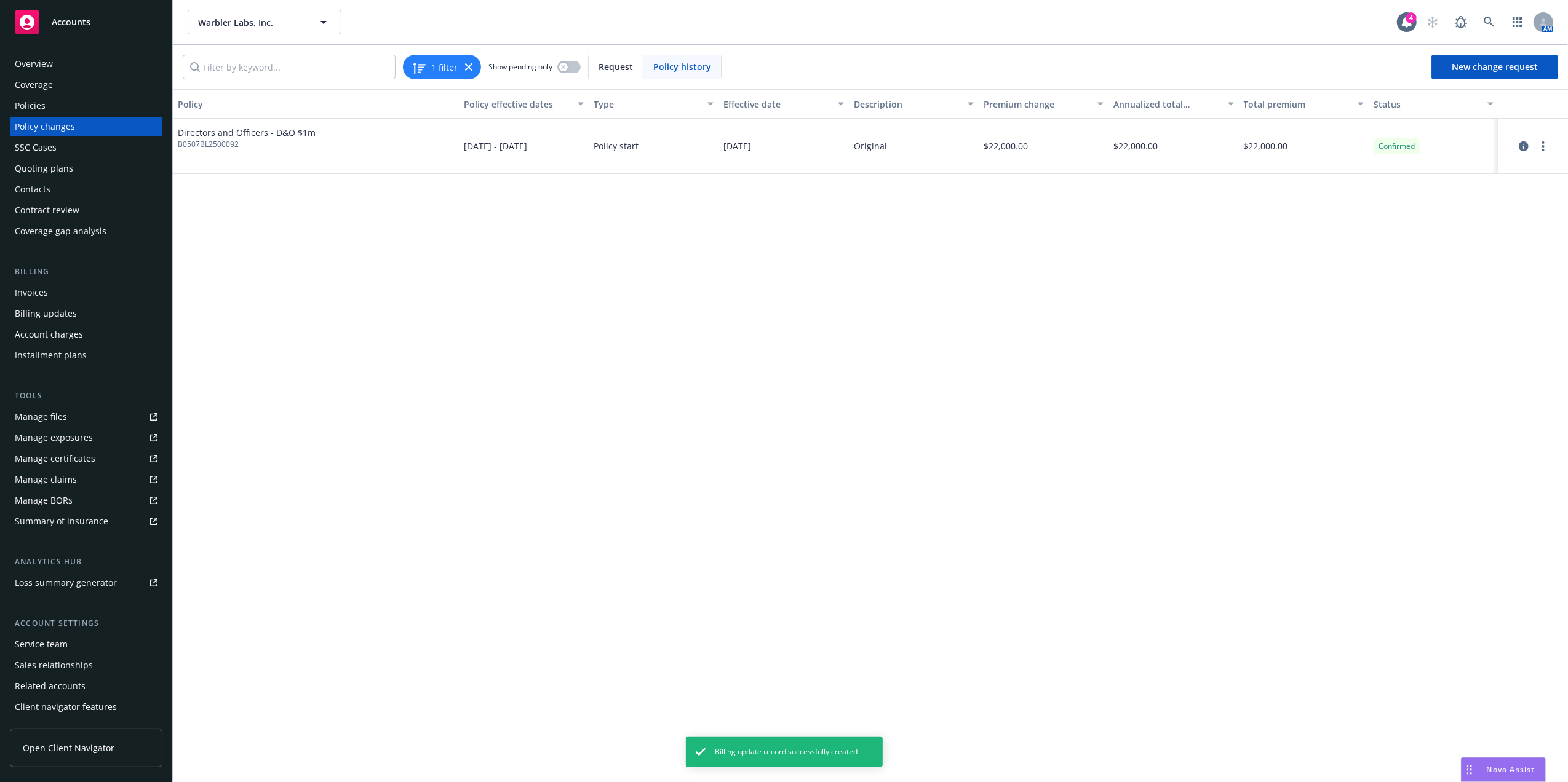
click at [48, 293] on div "Invoices" at bounding box center [86, 293] width 143 height 20
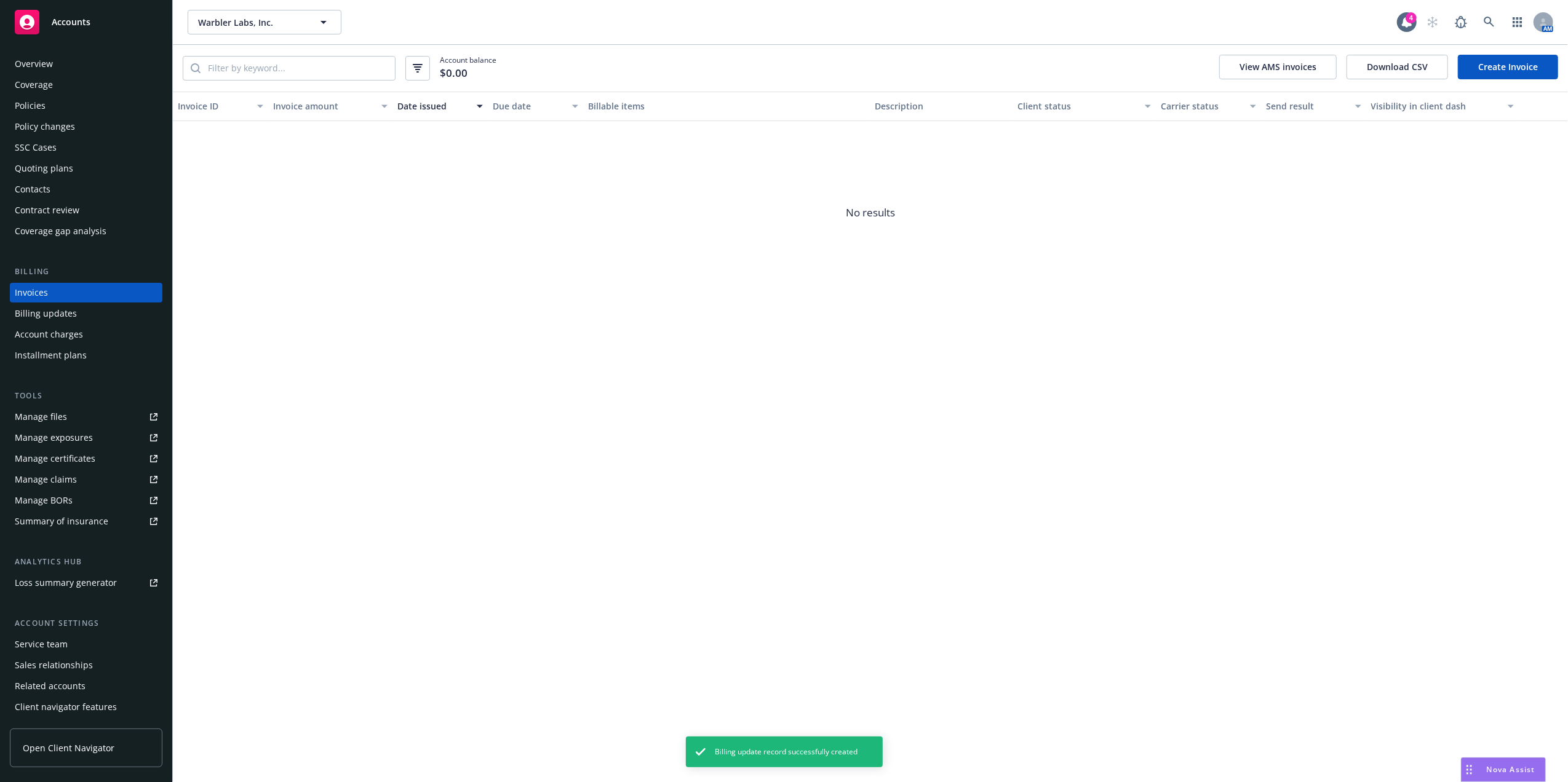
click at [1520, 75] on link "Create Invoice" at bounding box center [1508, 67] width 100 height 24
